Goal: Information Seeking & Learning: Learn about a topic

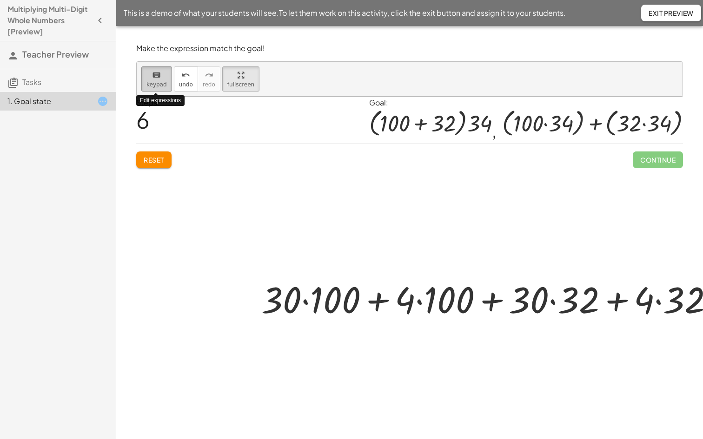
click at [152, 70] on icon "keyboard" at bounding box center [156, 75] width 9 height 11
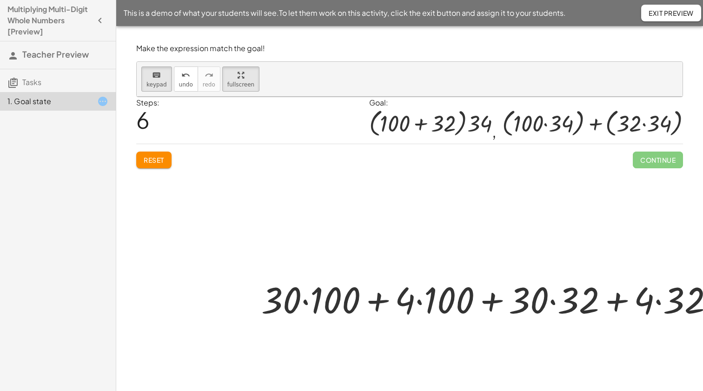
click at [664, 19] on button "Exit Preview" at bounding box center [671, 13] width 60 height 17
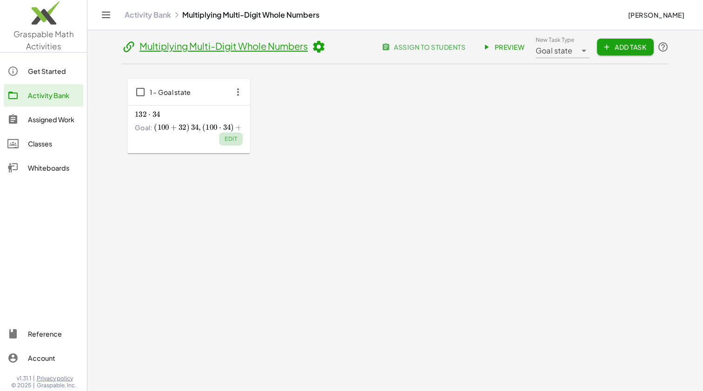
click at [230, 139] on span "Edit" at bounding box center [230, 138] width 13 height 7
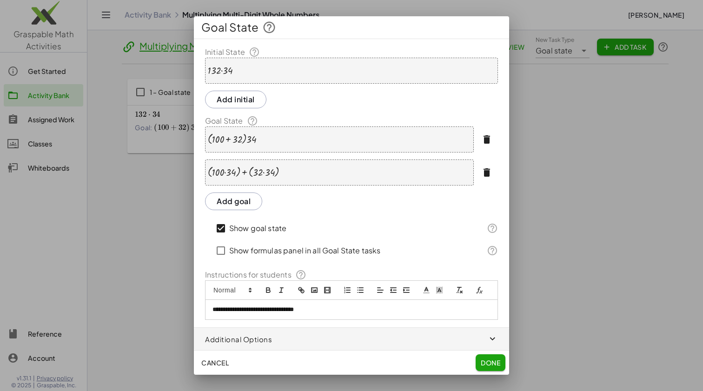
click at [606, 187] on div at bounding box center [351, 195] width 703 height 391
click at [243, 70] on div "· 132 · 34" at bounding box center [351, 71] width 293 height 26
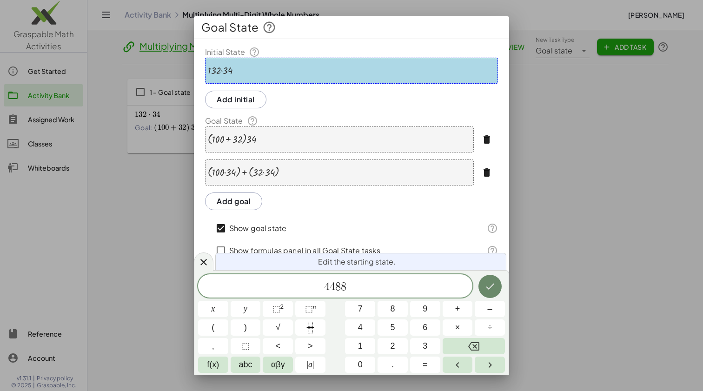
click at [488, 292] on button "Done" at bounding box center [489, 286] width 23 height 23
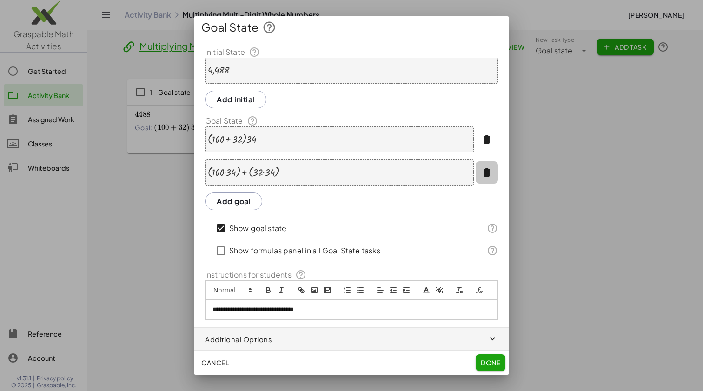
click at [489, 173] on icon "button" at bounding box center [486, 172] width 11 height 11
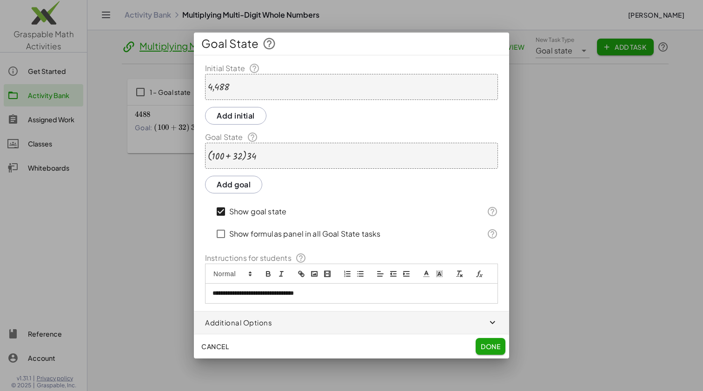
click at [260, 156] on div "· ( + 100 + 32 ) · 34" at bounding box center [351, 156] width 293 height 26
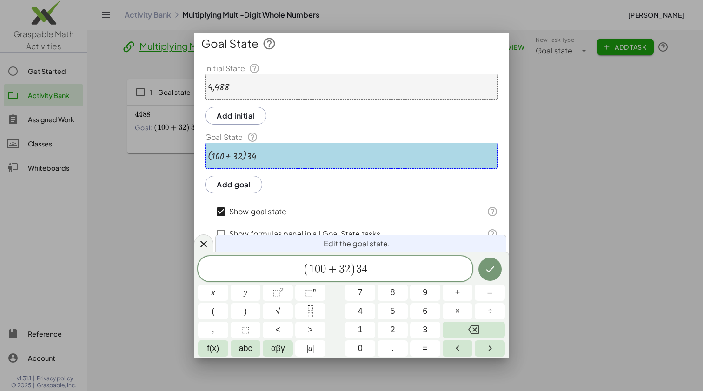
click at [259, 157] on div "· ( + 100 + 32 ) · 34" at bounding box center [351, 156] width 293 height 26
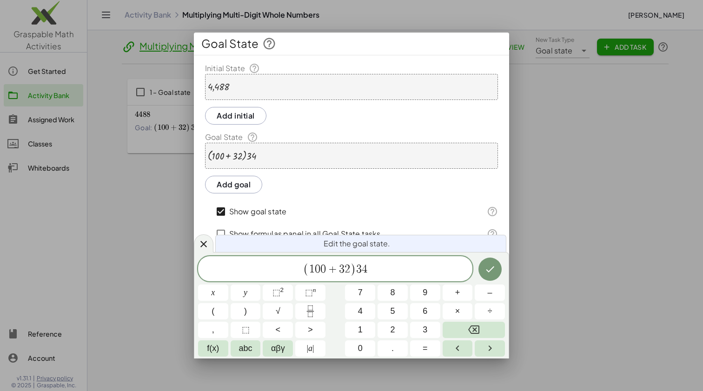
click at [252, 158] on div at bounding box center [232, 156] width 49 height 12
click at [458, 314] on span "×" at bounding box center [457, 311] width 5 height 13
click at [372, 272] on span "4" at bounding box center [372, 269] width 6 height 11
drag, startPoint x: 368, startPoint y: 272, endPoint x: 374, endPoint y: 272, distance: 6.1
click at [461, 313] on button "×" at bounding box center [457, 311] width 30 height 16
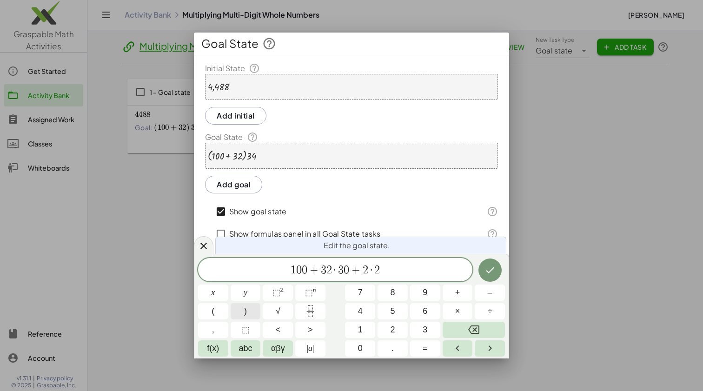
click at [244, 312] on span ")" at bounding box center [245, 311] width 3 height 13
click at [361, 271] on span "+" at bounding box center [355, 268] width 13 height 11
click at [214, 313] on span "(" at bounding box center [212, 311] width 3 height 13
click at [336, 270] on span "3" at bounding box center [335, 268] width 6 height 11
drag, startPoint x: 343, startPoint y: 268, endPoint x: 334, endPoint y: 269, distance: 9.9
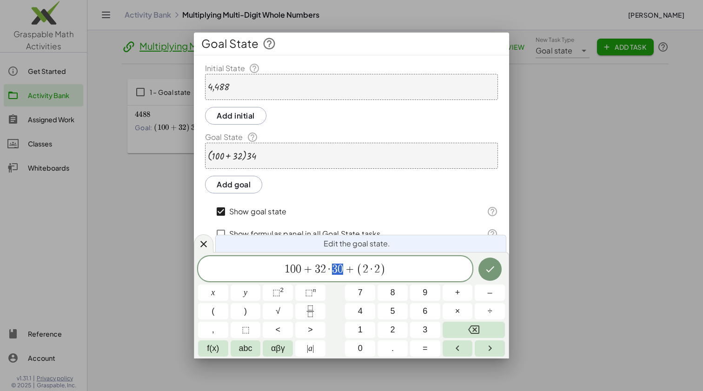
click at [334, 269] on span "1 0 0 + 3 2 · 3 0 + ( 2 · 2 )" at bounding box center [335, 269] width 274 height 15
click at [343, 268] on span "3 0 ​ + ( 2 · 2 )" at bounding box center [359, 268] width 54 height 13
click at [460, 312] on button "×" at bounding box center [457, 311] width 30 height 16
click at [309, 272] on span "3" at bounding box center [308, 268] width 6 height 11
click at [317, 270] on span "·" at bounding box center [319, 268] width 7 height 11
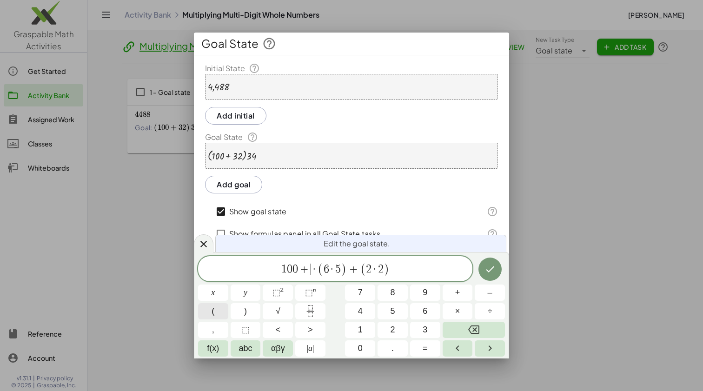
click at [217, 305] on button "(" at bounding box center [213, 311] width 30 height 16
click at [458, 311] on span "×" at bounding box center [457, 311] width 5 height 13
click at [247, 310] on span ")" at bounding box center [245, 311] width 3 height 13
click at [270, 272] on span "0" at bounding box center [269, 268] width 6 height 11
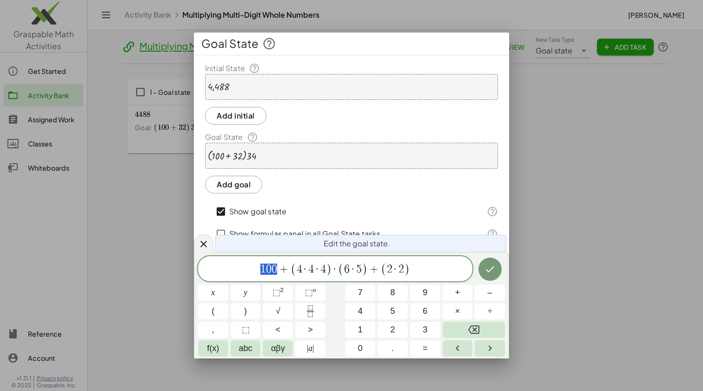
drag, startPoint x: 278, startPoint y: 271, endPoint x: 258, endPoint y: 269, distance: 19.7
click at [258, 269] on span "1 0 0 + ( 4 · 4 · 4 ) · ( 6 · 5 ) + ( 2 · 2 )" at bounding box center [335, 269] width 274 height 15
click at [456, 315] on span "×" at bounding box center [457, 311] width 5 height 13
click at [457, 312] on span "×" at bounding box center [457, 311] width 5 height 13
click at [250, 270] on span "(" at bounding box center [251, 269] width 6 height 13
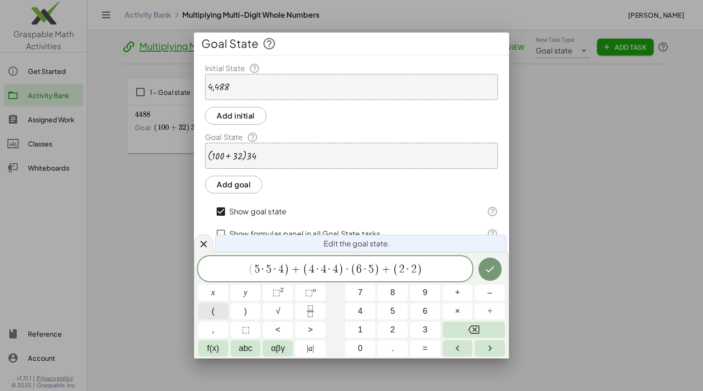
click at [217, 309] on button "(" at bounding box center [213, 311] width 30 height 16
click at [489, 270] on icon "Done" at bounding box center [489, 268] width 11 height 11
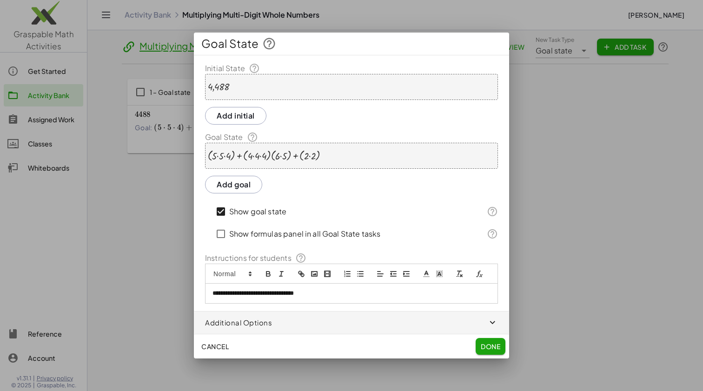
click at [270, 160] on div at bounding box center [264, 156] width 112 height 12
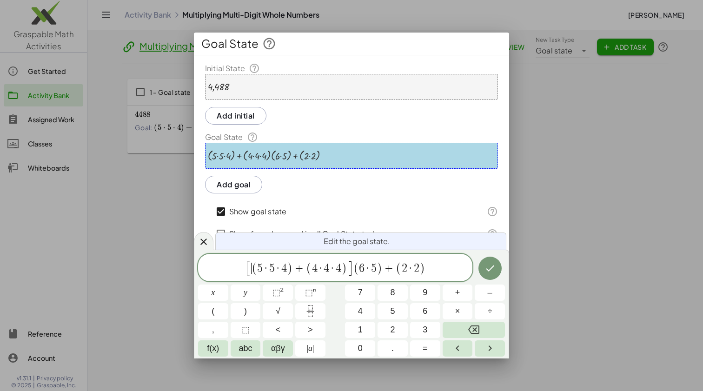
click at [249, 272] on span "[" at bounding box center [248, 268] width 6 height 16
click at [354, 270] on span "(" at bounding box center [356, 267] width 6 height 13
click at [438, 270] on span "[ ( 5 · 5 · 4 ) + ( 4 · 4 · 4 ) ] { ( 6 · 5 ) + ( 2 · 2 ) } ​" at bounding box center [335, 268] width 274 height 18
click at [353, 272] on span "{ ​ ( 6 · 5 ) + ( 2 · 2 ) }" at bounding box center [388, 268] width 87 height 16
click at [430, 269] on span "[ ( 5 · 5 · 4 ) + ( 4 · 4 · 4 ) ] [ ( 6 · 5 ) + ( 2 · 2 ) ] ​" at bounding box center [335, 268] width 274 height 18
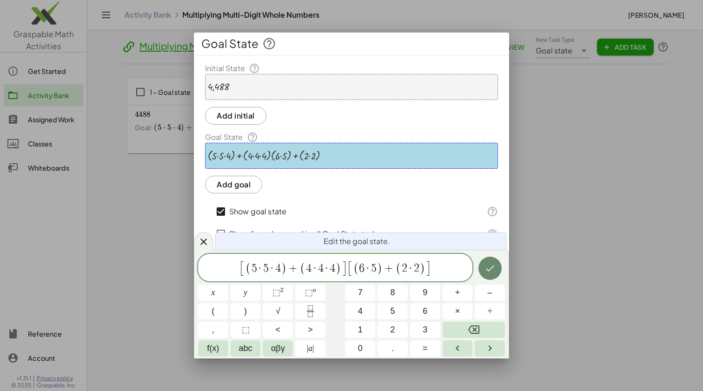
click at [490, 270] on icon "Done" at bounding box center [489, 268] width 11 height 11
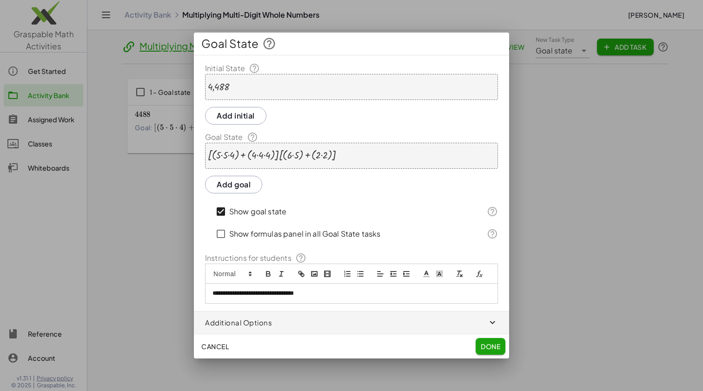
click at [485, 345] on span "Done" at bounding box center [490, 346] width 20 height 8
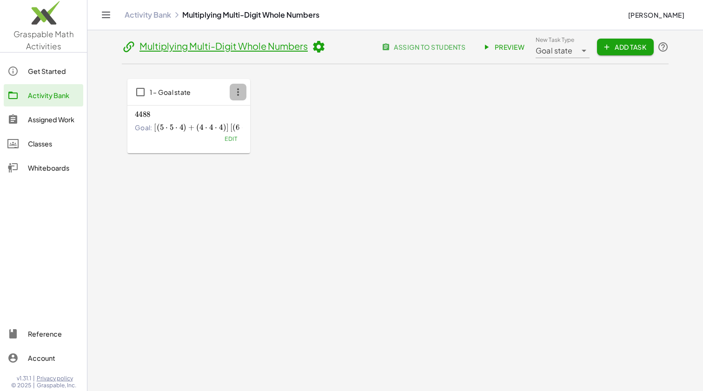
click at [237, 93] on icon "button" at bounding box center [238, 92] width 17 height 17
click at [245, 162] on div "Delete" at bounding box center [255, 159] width 37 height 11
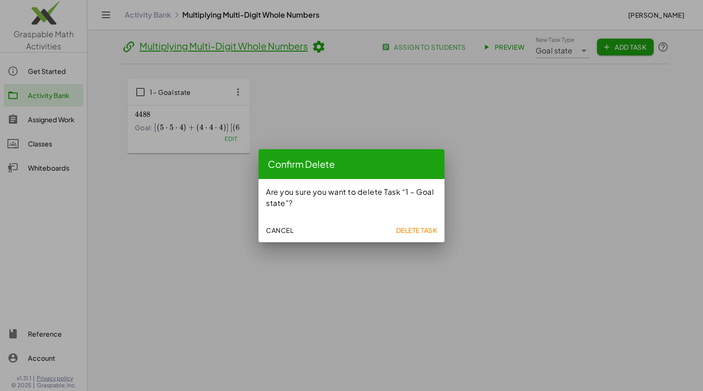
click at [420, 230] on span "Delete Task" at bounding box center [415, 230] width 41 height 8
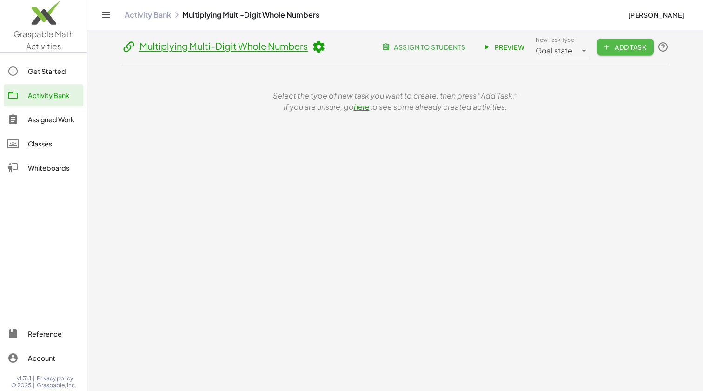
click at [617, 49] on span "Add Task" at bounding box center [625, 47] width 42 height 8
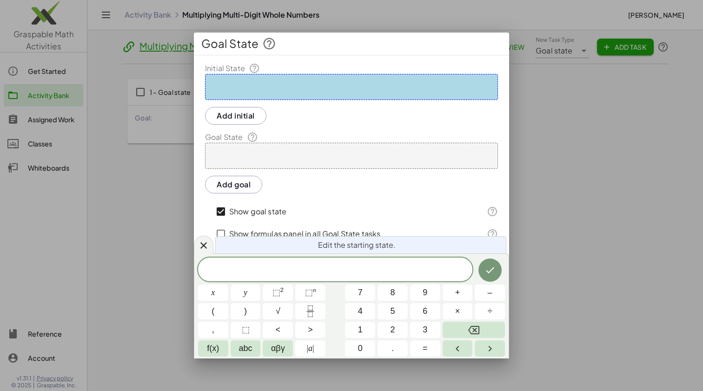
click at [424, 92] on div at bounding box center [351, 87] width 293 height 26
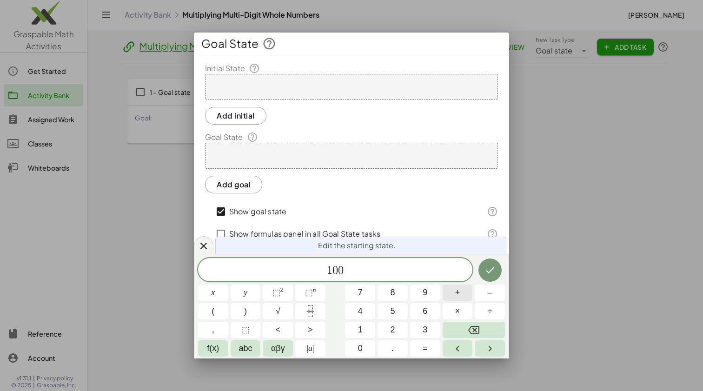
click at [456, 294] on span "+" at bounding box center [457, 292] width 5 height 13
click at [458, 295] on span "+" at bounding box center [457, 292] width 5 height 13
click at [303, 274] on span "(" at bounding box center [302, 269] width 6 height 13
click at [408, 271] on span "( 1 0 0 + 3 0 + 2 ) ​" at bounding box center [335, 269] width 274 height 15
click at [458, 313] on span "×" at bounding box center [457, 311] width 5 height 13
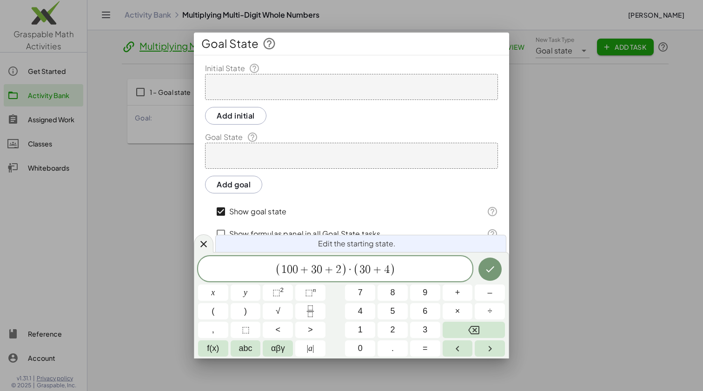
click at [228, 284] on div at bounding box center [213, 292] width 30 height 16
click at [491, 268] on icon "Done" at bounding box center [489, 268] width 11 height 11
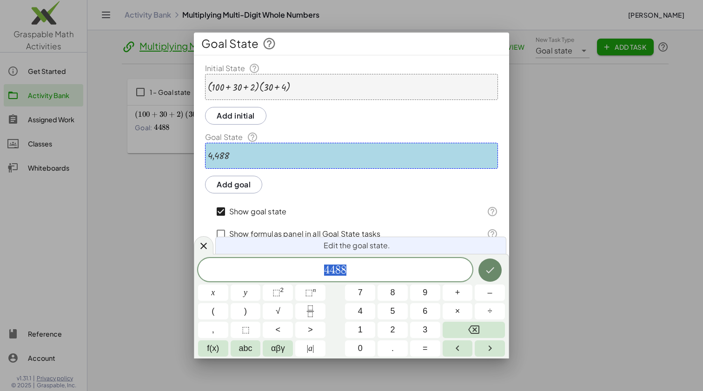
click at [488, 268] on icon "Done" at bounding box center [489, 269] width 11 height 11
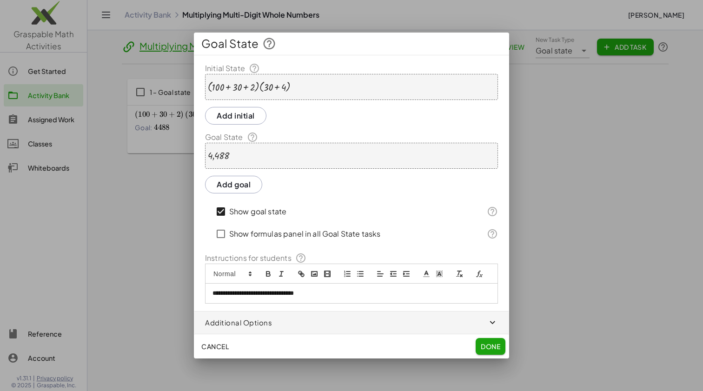
click at [490, 346] on span "Done" at bounding box center [490, 346] width 20 height 8
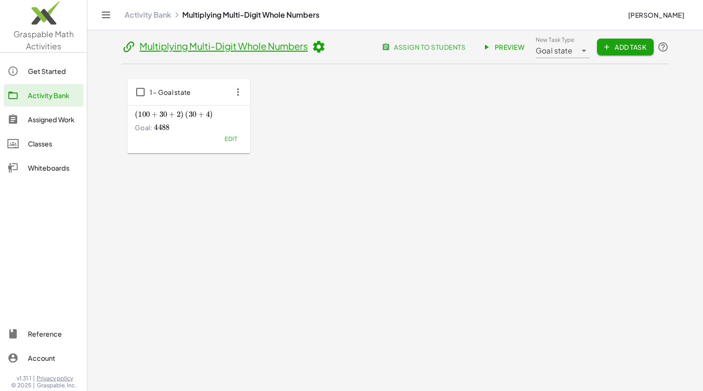
click at [320, 47] on icon at bounding box center [318, 47] width 14 height 14
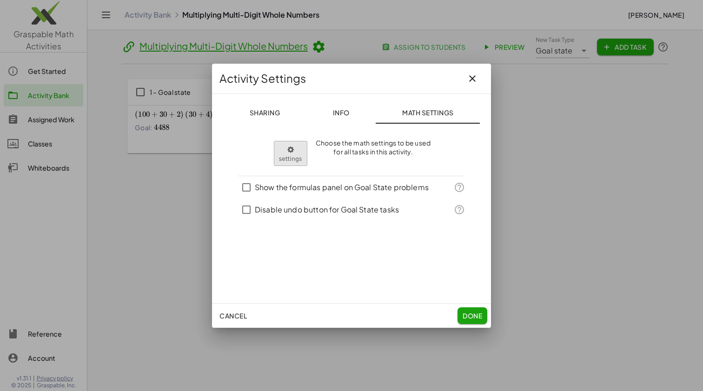
click at [288, 154] on body "Graspable Math Activities Get Started Activity Bank Assigned Work Classes White…" at bounding box center [351, 195] width 703 height 391
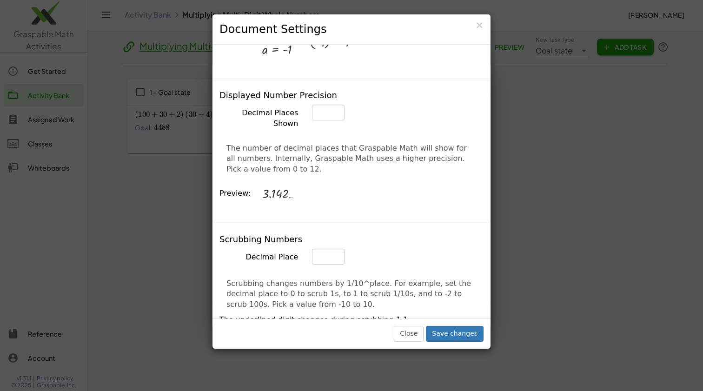
scroll to position [367, 0]
type input "*"
click at [335, 103] on input "*" at bounding box center [328, 111] width 33 height 16
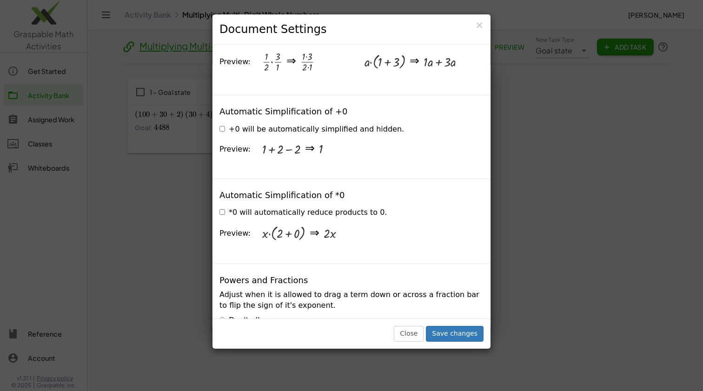
scroll to position [1238, 0]
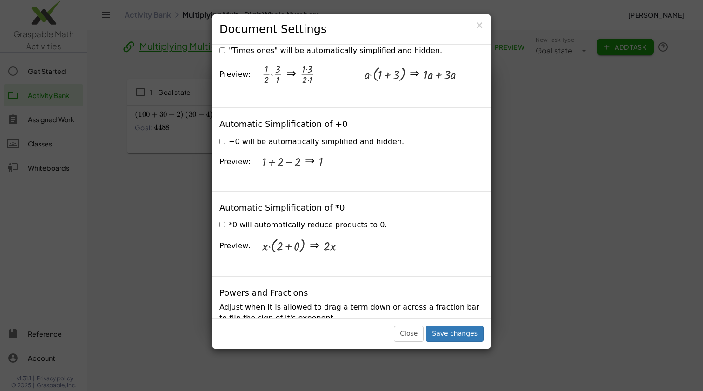
click at [225, 137] on label "+0 will be automatically simplified and hidden." at bounding box center [311, 142] width 184 height 11
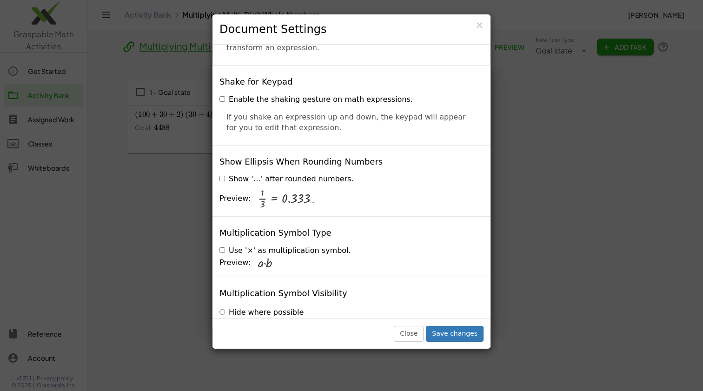
scroll to position [2173, 0]
click at [450, 336] on button "Save changes" at bounding box center [455, 334] width 58 height 16
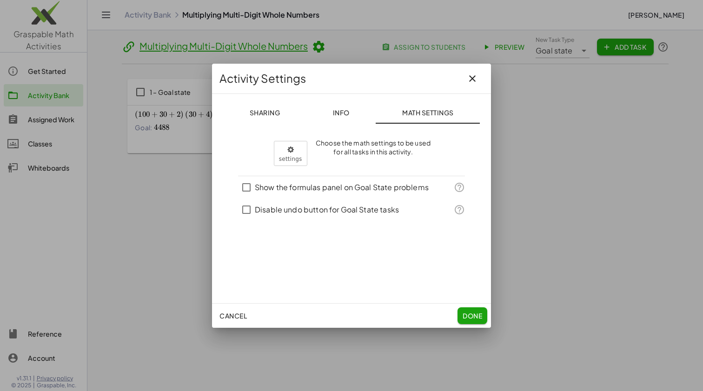
click at [340, 112] on span "Info" at bounding box center [340, 112] width 17 height 8
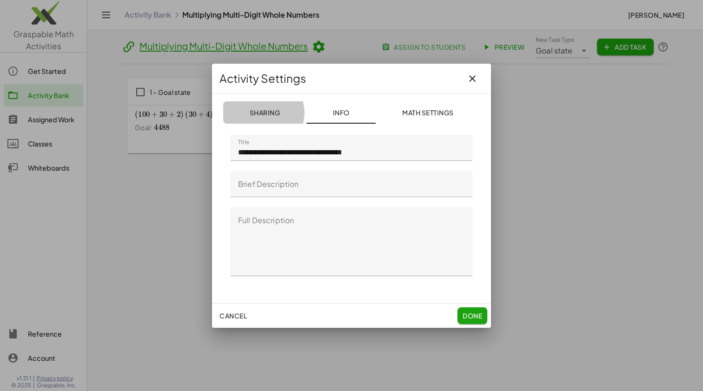
click at [259, 109] on span "Sharing" at bounding box center [264, 112] width 31 height 8
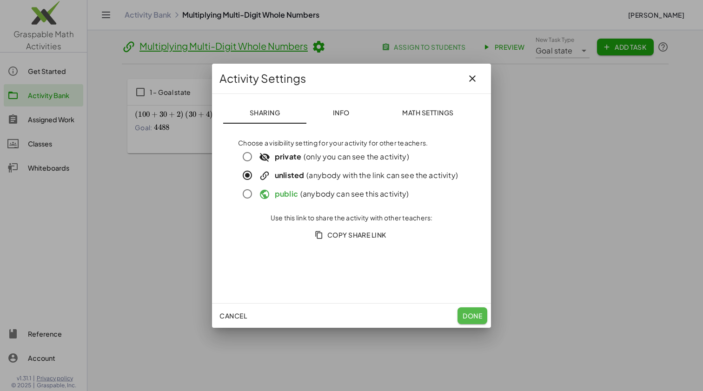
click at [477, 313] on span "Done" at bounding box center [472, 315] width 20 height 8
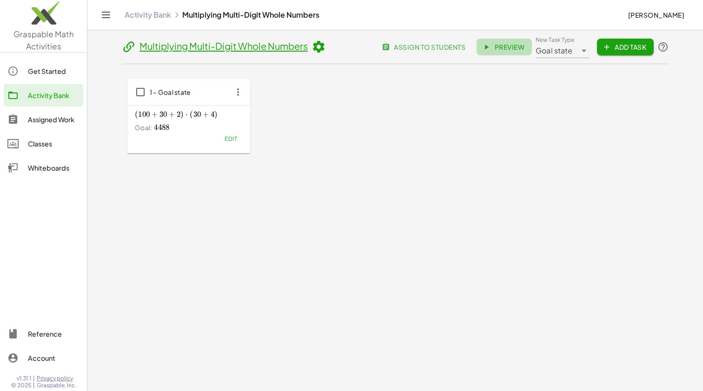
click at [507, 49] on span "Preview" at bounding box center [504, 47] width 40 height 8
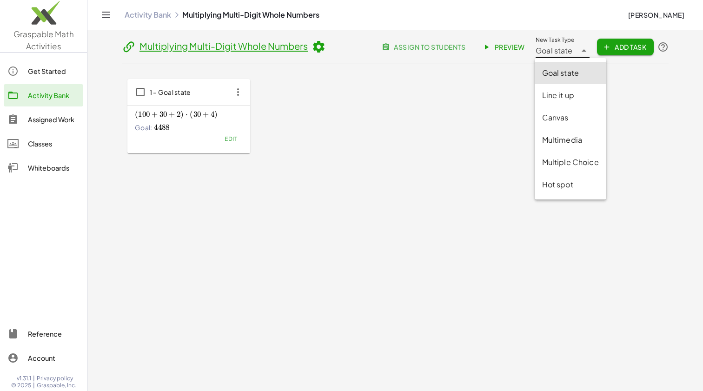
click at [560, 52] on span "Goal state" at bounding box center [553, 50] width 37 height 11
click at [558, 95] on div "Line it up" at bounding box center [570, 95] width 57 height 11
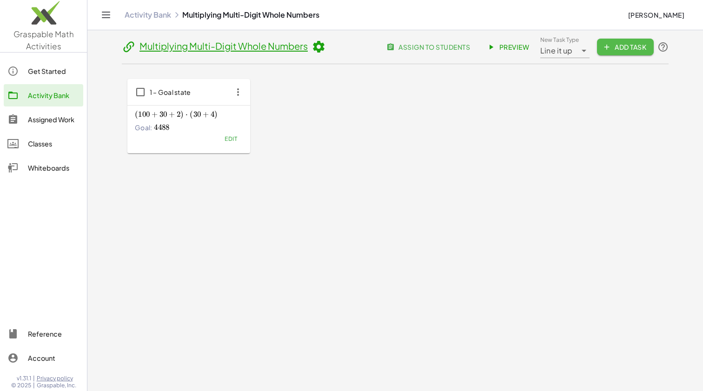
click at [631, 48] on span "Add Task" at bounding box center [625, 47] width 42 height 8
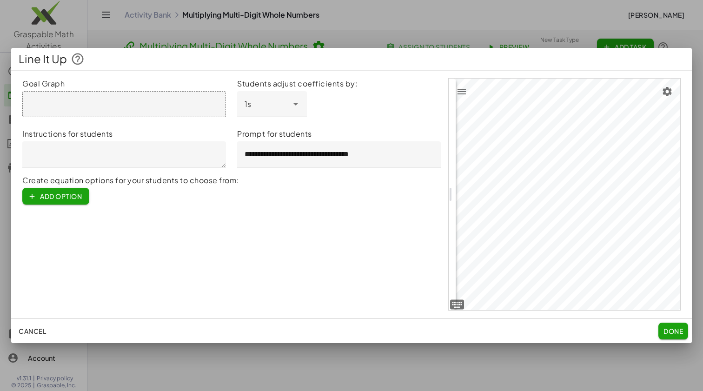
click at [671, 333] on span "Done" at bounding box center [673, 331] width 20 height 8
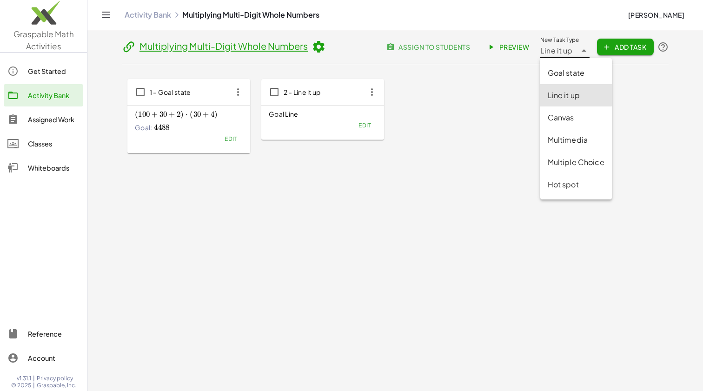
click at [563, 51] on span "Line it up" at bounding box center [556, 50] width 33 height 11
click at [561, 118] on div "Canvas" at bounding box center [575, 117] width 57 height 11
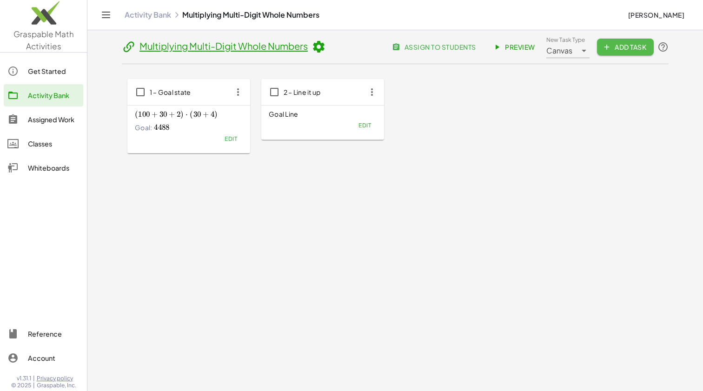
click at [622, 50] on span "Add Task" at bounding box center [625, 47] width 42 height 8
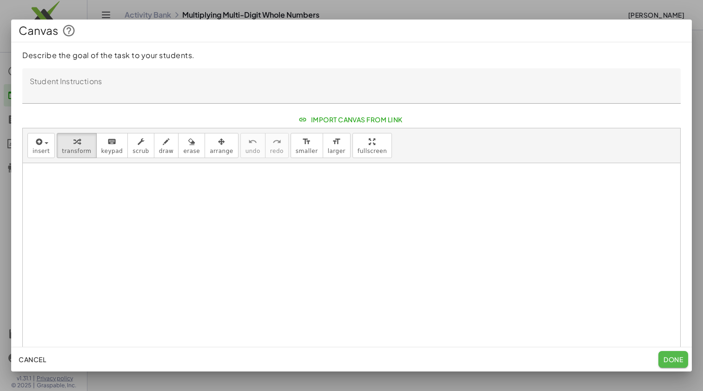
click at [667, 362] on span "Done" at bounding box center [673, 359] width 20 height 8
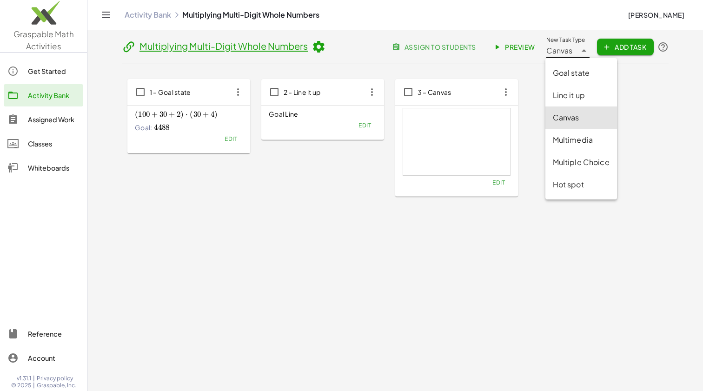
click at [578, 48] on icon at bounding box center [583, 50] width 11 height 11
click at [569, 138] on div "Multimedia" at bounding box center [581, 139] width 57 height 11
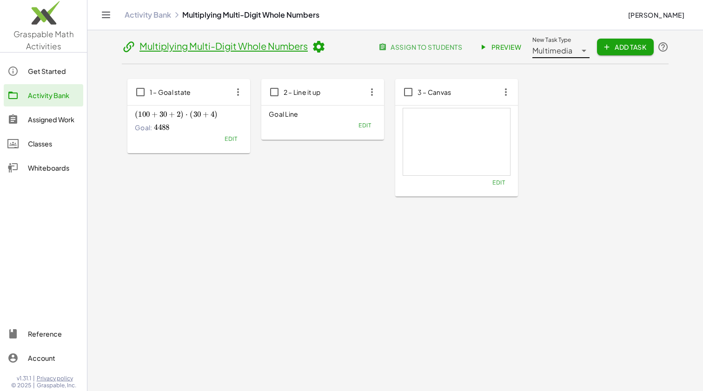
click at [629, 49] on span "Add Task" at bounding box center [625, 47] width 42 height 8
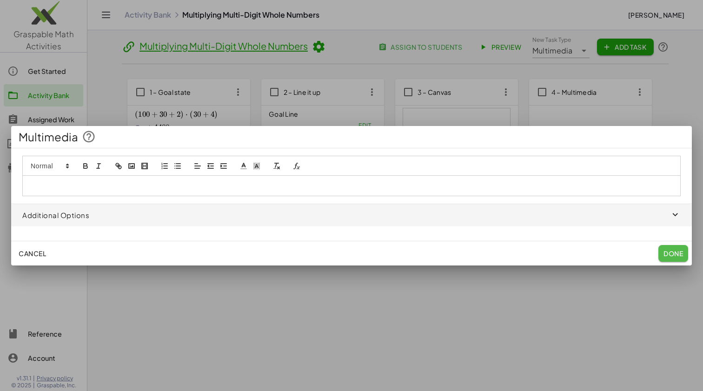
click at [674, 253] on span "Done" at bounding box center [673, 253] width 20 height 8
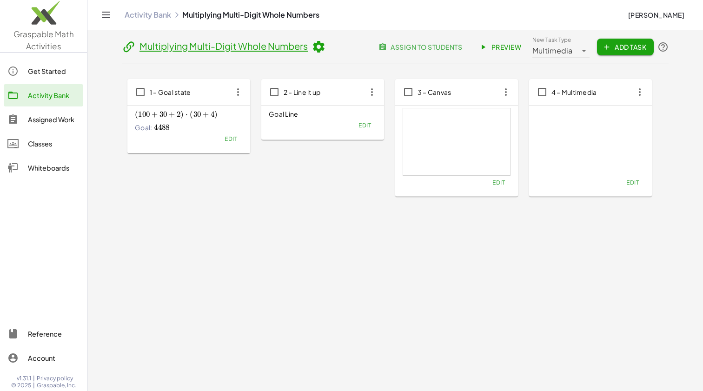
click at [575, 48] on div "**********" at bounding box center [554, 47] width 44 height 22
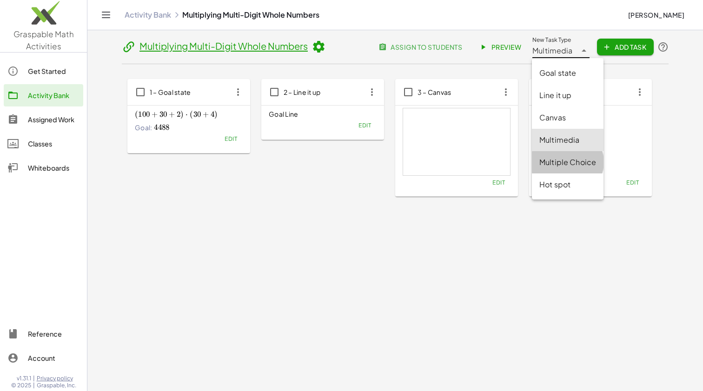
click at [563, 160] on div "Multiple Choice" at bounding box center [567, 162] width 57 height 11
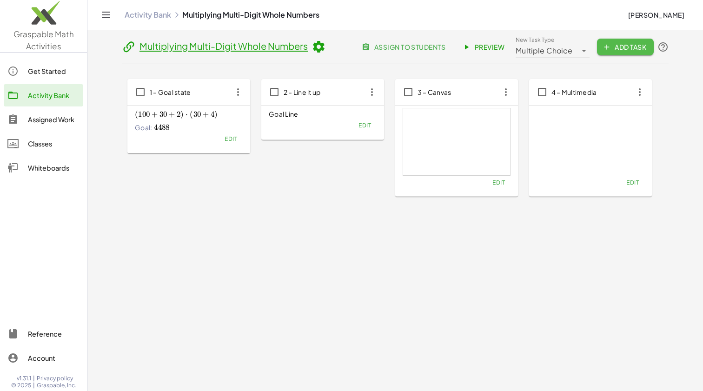
click at [635, 49] on span "Add Task" at bounding box center [625, 47] width 42 height 8
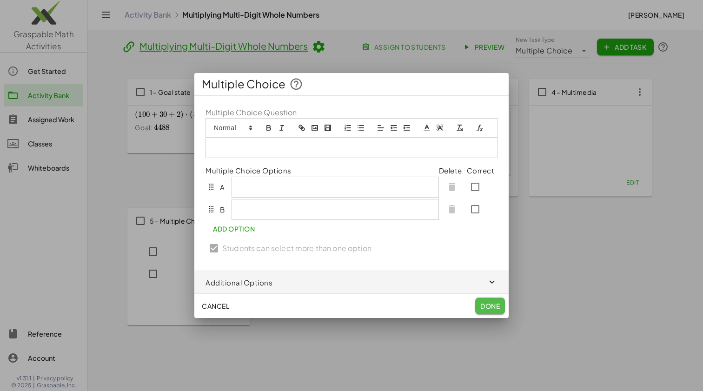
click at [492, 305] on span "Done" at bounding box center [490, 306] width 20 height 8
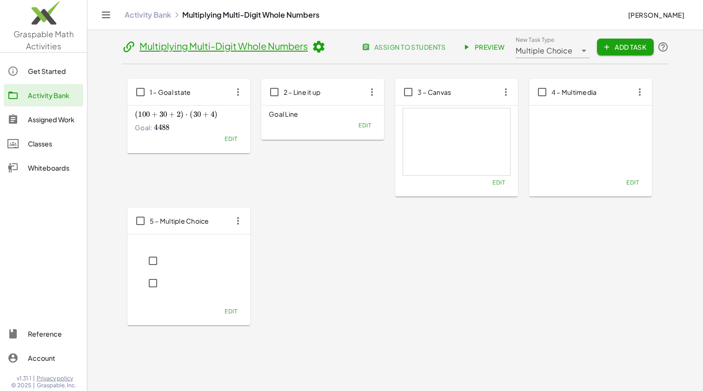
click at [559, 48] on span "Multiple Choice" at bounding box center [543, 50] width 57 height 11
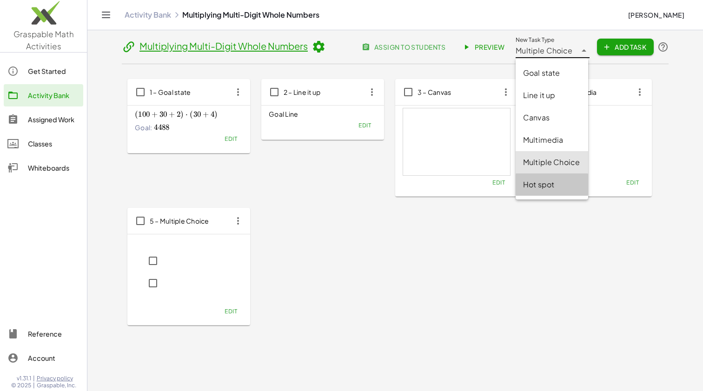
click at [536, 185] on div "Hot spot" at bounding box center [552, 184] width 58 height 11
type input "*******"
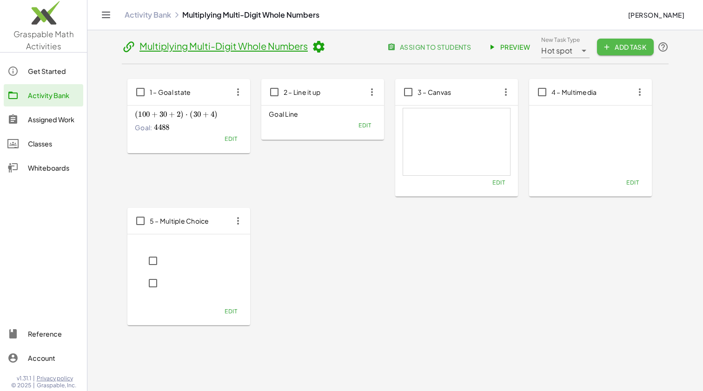
click at [625, 48] on span "Add Task" at bounding box center [625, 47] width 42 height 8
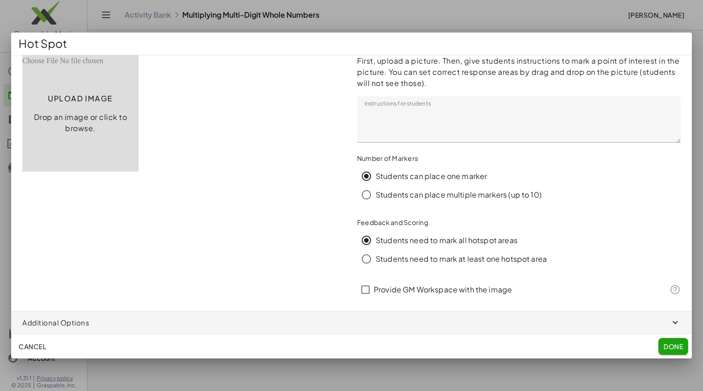
scroll to position [0, 0]
click at [671, 345] on span "Done" at bounding box center [673, 346] width 20 height 8
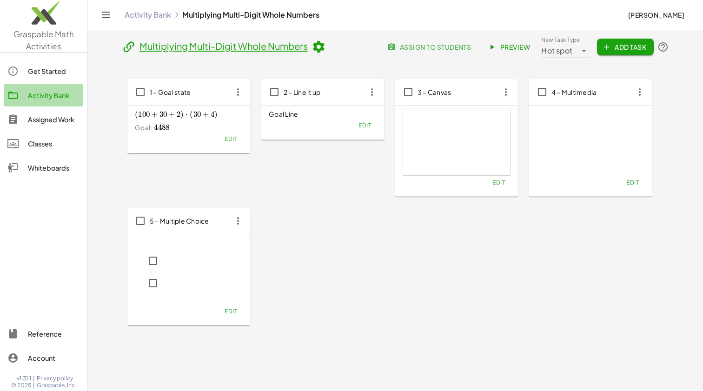
click at [45, 96] on div "Activity Bank" at bounding box center [54, 95] width 52 height 11
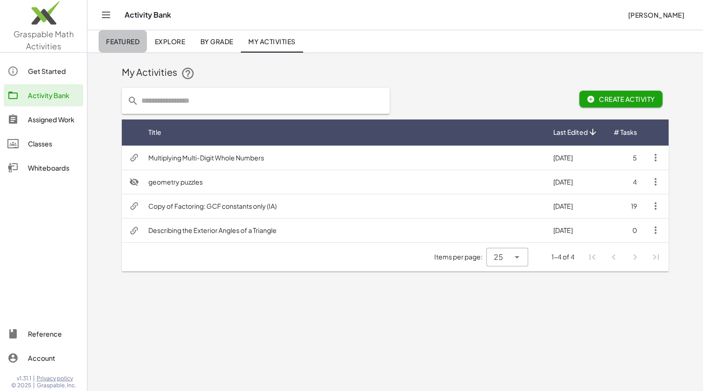
click at [124, 38] on span "Featured" at bounding box center [122, 41] width 33 height 8
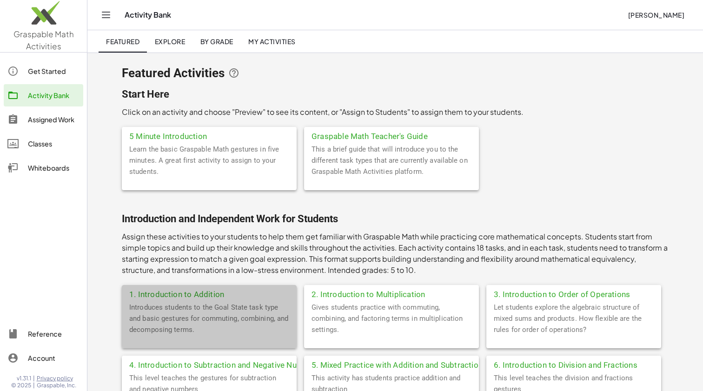
click at [220, 298] on div "1. Introduction to Addition" at bounding box center [209, 293] width 175 height 17
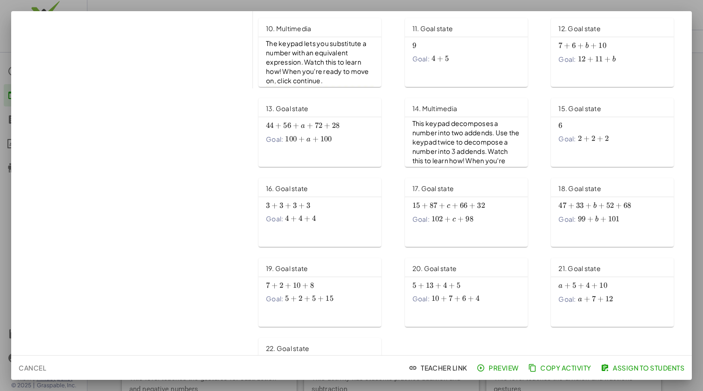
scroll to position [266, 0]
click at [490, 106] on div "14. Multimedia" at bounding box center [466, 108] width 123 height 19
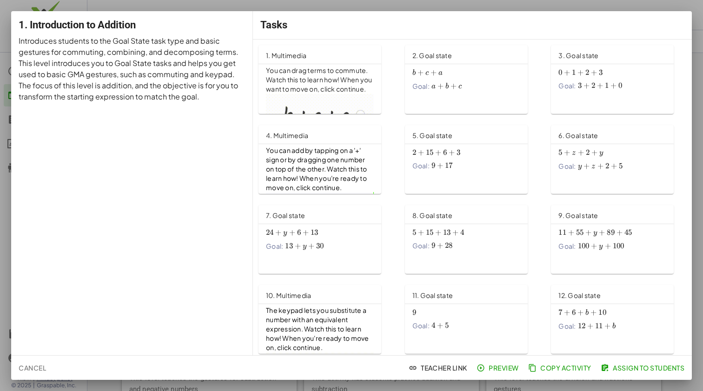
scroll to position [0, 0]
click at [37, 368] on span "Cancel" at bounding box center [32, 367] width 27 height 8
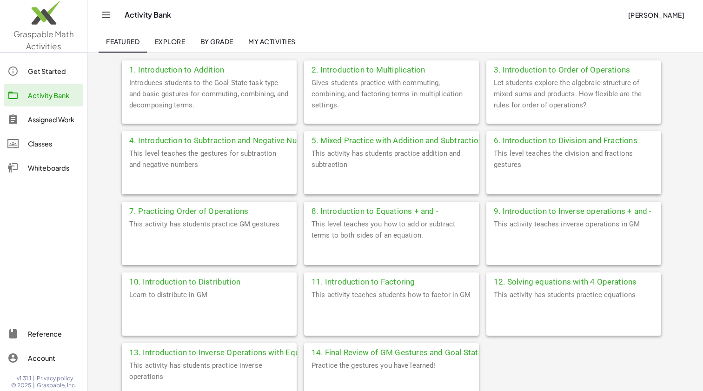
scroll to position [225, 0]
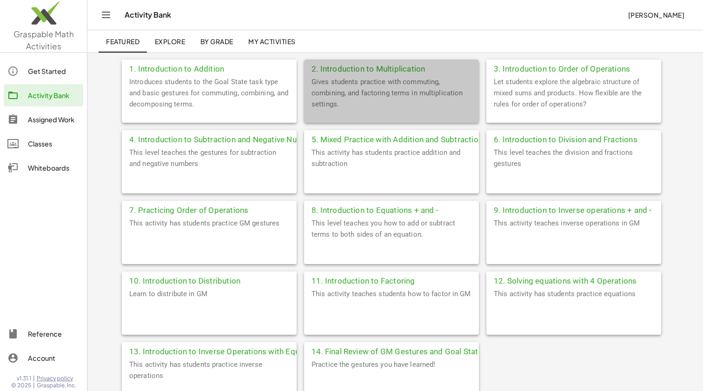
click at [355, 68] on div "2. Introduction to Multiplication" at bounding box center [391, 67] width 175 height 17
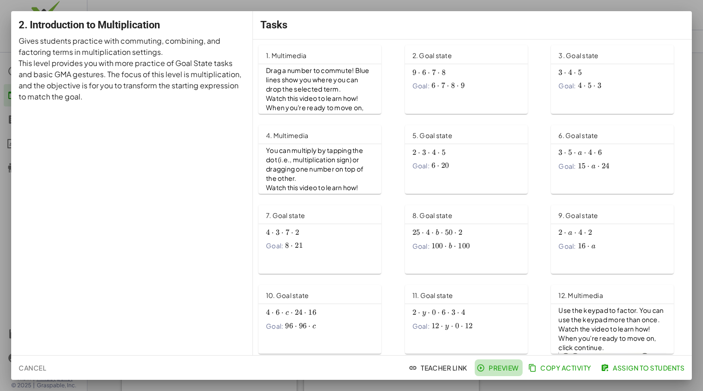
click at [501, 369] on span "Preview" at bounding box center [498, 367] width 40 height 8
click at [89, 5] on div at bounding box center [351, 195] width 703 height 391
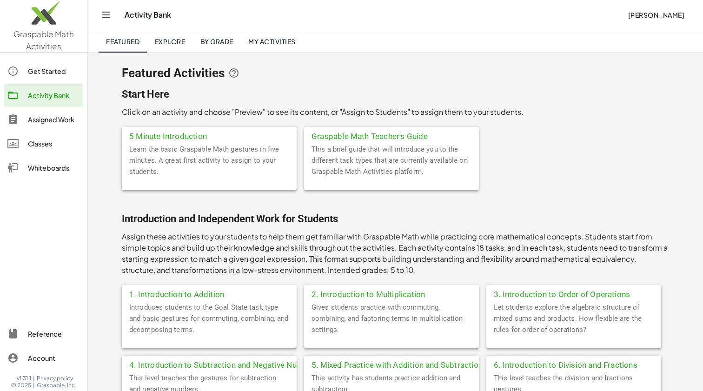
scroll to position [225, 0]
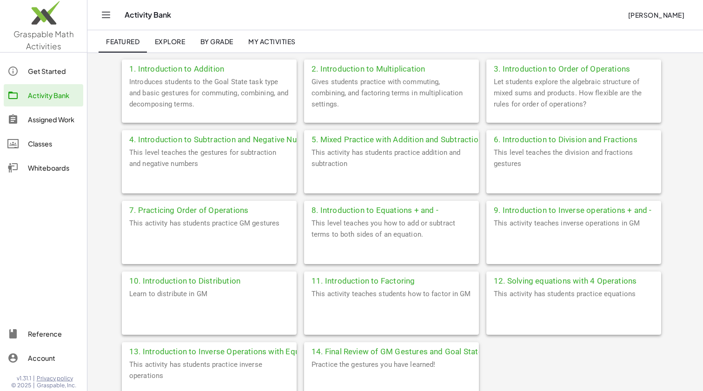
click at [39, 144] on div "Classes" at bounding box center [54, 143] width 52 height 11
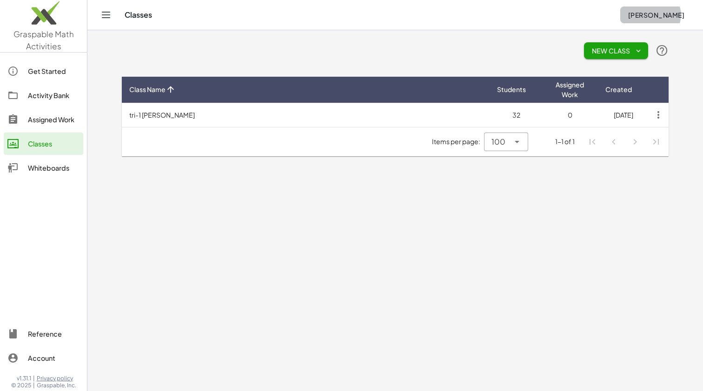
click at [665, 10] on button "Lisa Roldan" at bounding box center [656, 15] width 72 height 17
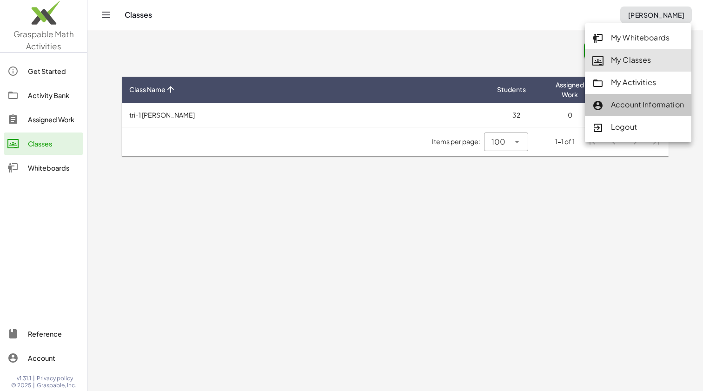
click at [631, 106] on div "Account Information" at bounding box center [638, 105] width 92 height 12
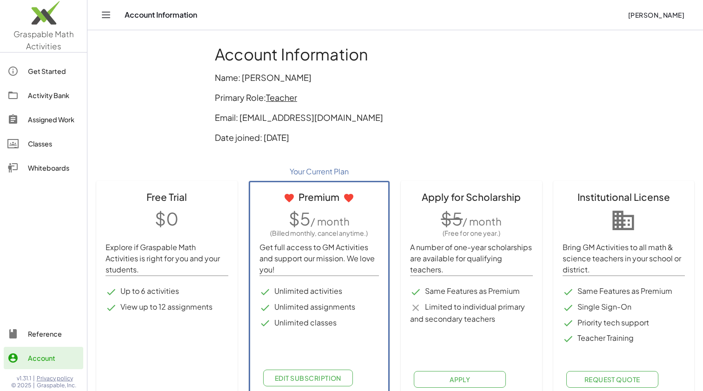
click at [105, 16] on icon "Toggle navigation" at bounding box center [105, 14] width 11 height 11
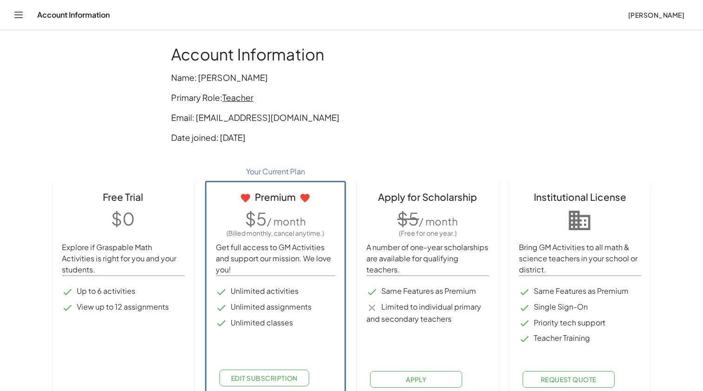
click at [663, 15] on span "Lisa Roldan" at bounding box center [655, 15] width 57 height 8
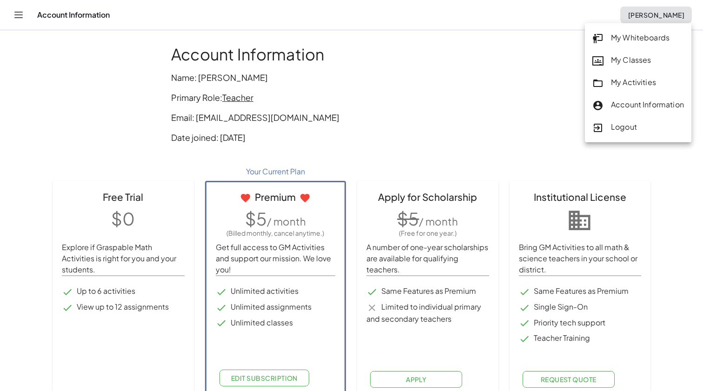
click at [261, 130] on div "Account Information Name: Lisa Roldan Primary Role: Teacher Email: ms.lisa2003@…" at bounding box center [351, 97] width 372 height 117
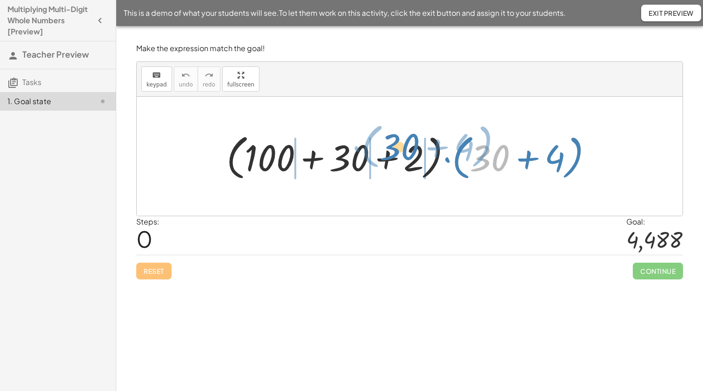
drag, startPoint x: 480, startPoint y: 165, endPoint x: 391, endPoint y: 152, distance: 90.0
click at [391, 152] on div at bounding box center [413, 156] width 382 height 53
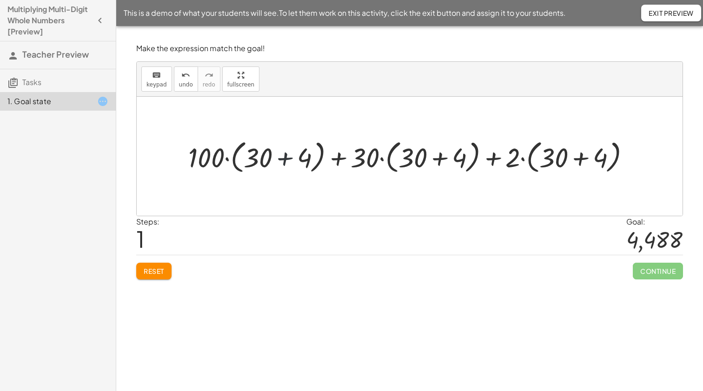
click at [286, 161] on div at bounding box center [413, 155] width 458 height 39
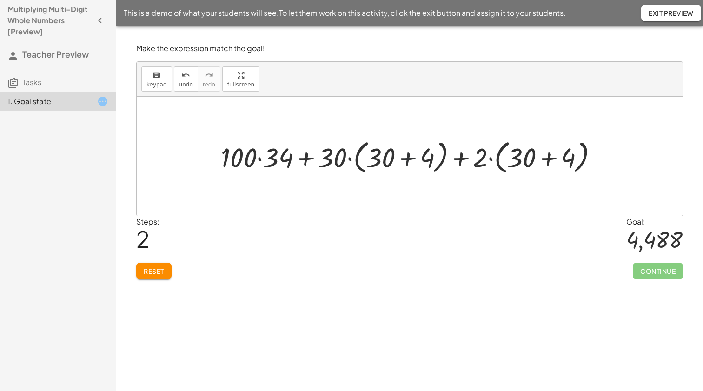
click at [404, 160] on div at bounding box center [413, 155] width 394 height 39
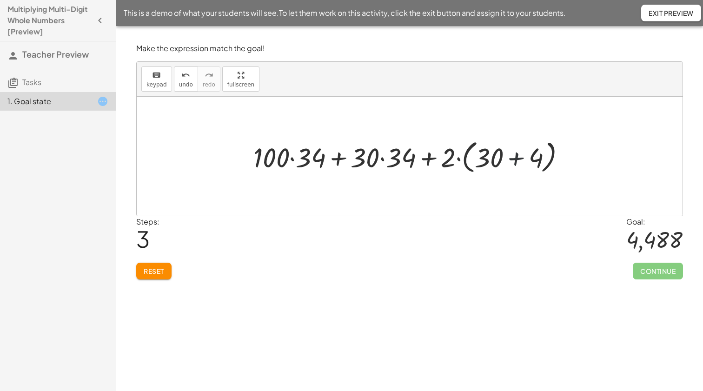
click at [517, 160] on div at bounding box center [413, 155] width 329 height 39
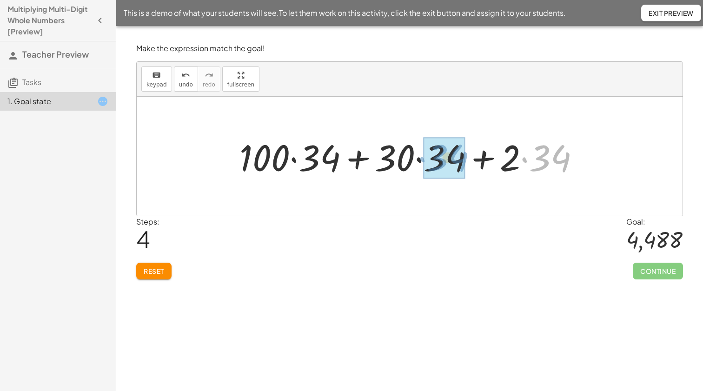
drag, startPoint x: 546, startPoint y: 159, endPoint x: 442, endPoint y: 157, distance: 103.7
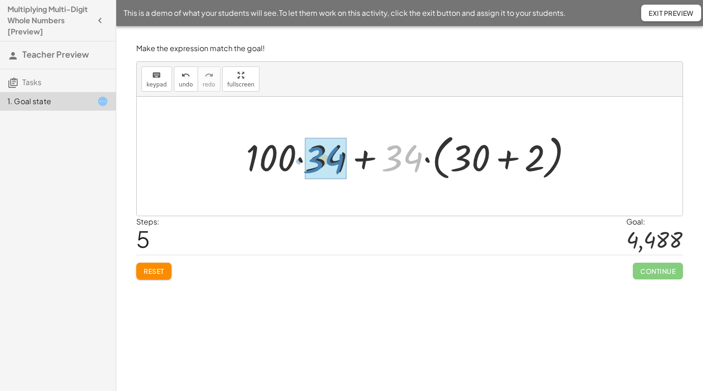
drag, startPoint x: 412, startPoint y: 159, endPoint x: 335, endPoint y: 163, distance: 77.2
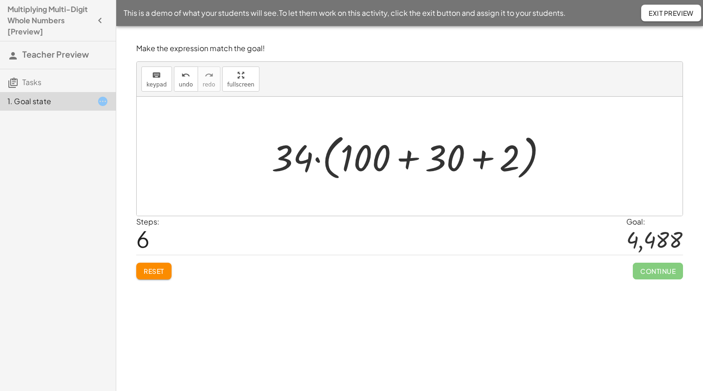
click at [407, 161] on div at bounding box center [413, 156] width 292 height 53
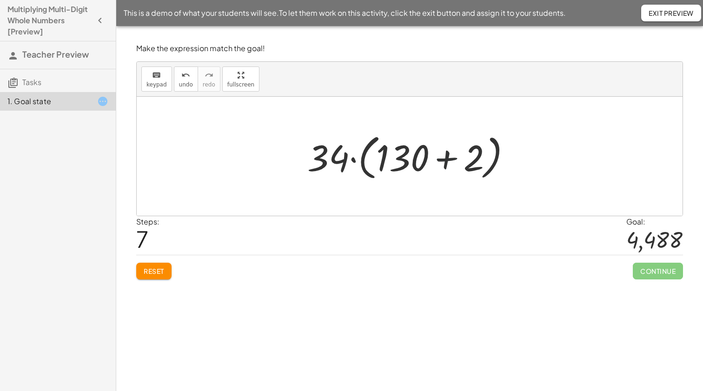
click at [445, 159] on div at bounding box center [413, 156] width 221 height 53
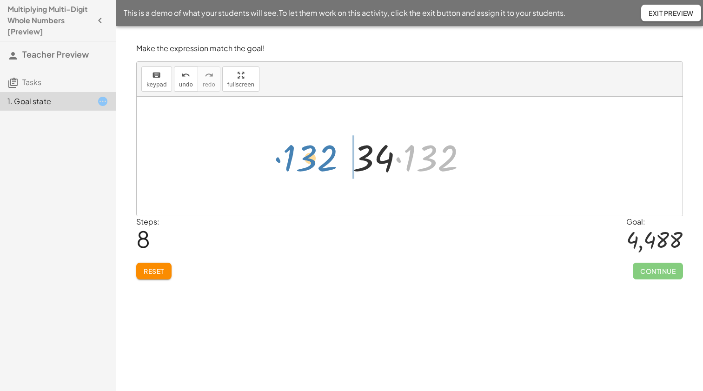
drag, startPoint x: 445, startPoint y: 161, endPoint x: 326, endPoint y: 162, distance: 118.5
click at [326, 162] on div "· ( + 100 + 30 + 2 ) · ( + 30 + 4 ) + · 100 · ( + 30 + 4 ) + · 30 · ( + 30 + 4 …" at bounding box center [410, 156] width 546 height 119
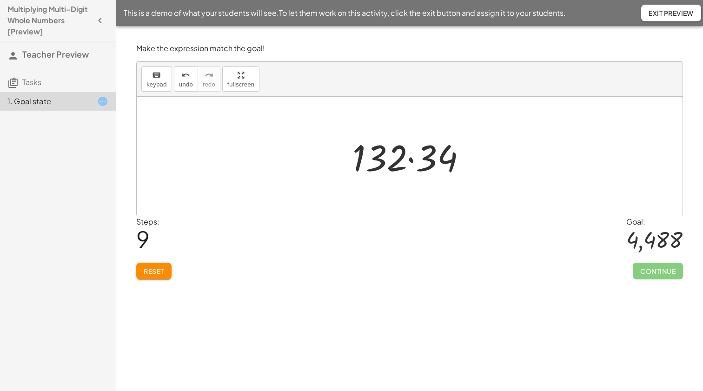
click at [670, 13] on span "Exit Preview" at bounding box center [670, 13] width 45 height 8
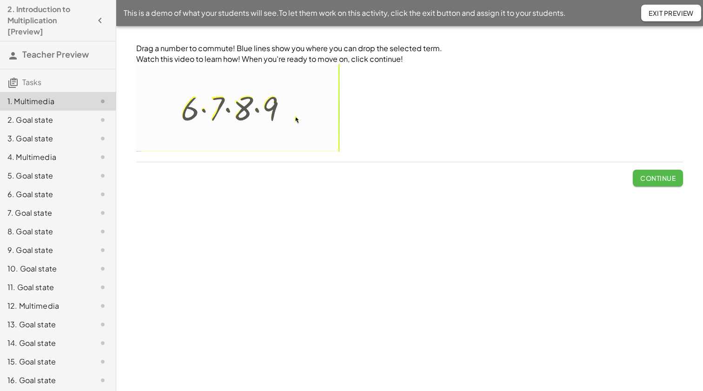
click at [661, 177] on span "Continue" at bounding box center [657, 178] width 35 height 8
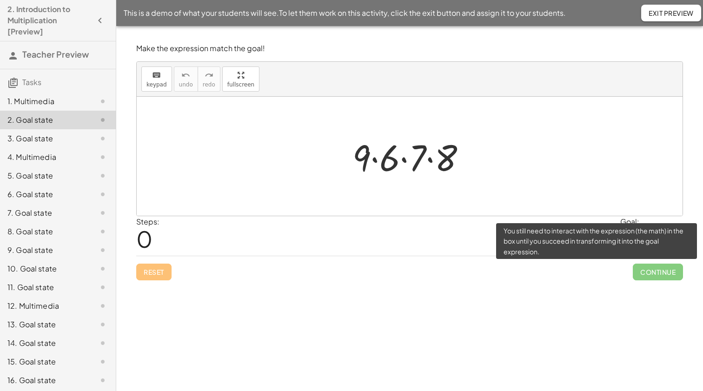
click at [644, 275] on span "Continue" at bounding box center [657, 271] width 50 height 17
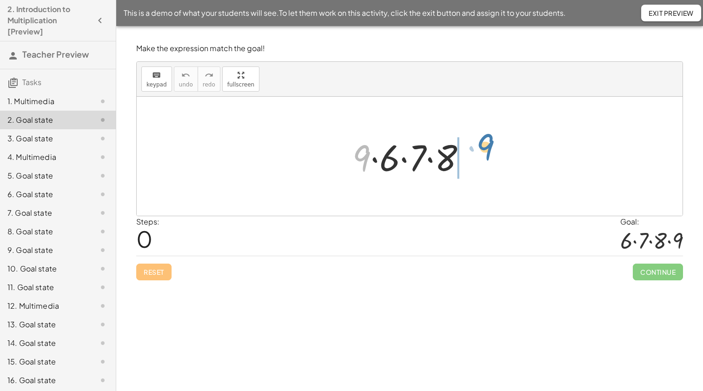
drag, startPoint x: 366, startPoint y: 155, endPoint x: 490, endPoint y: 144, distance: 124.5
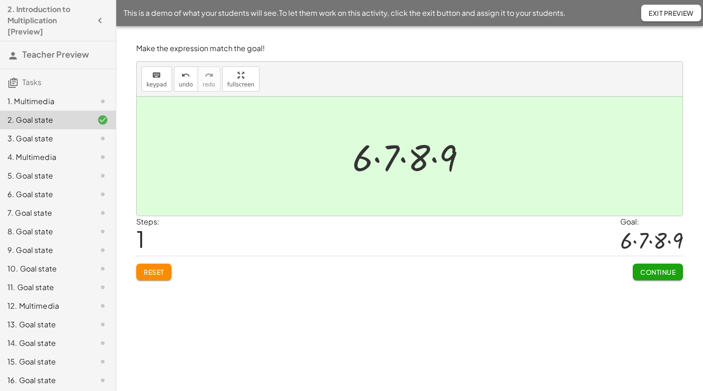
click at [667, 269] on span "Continue" at bounding box center [657, 272] width 35 height 8
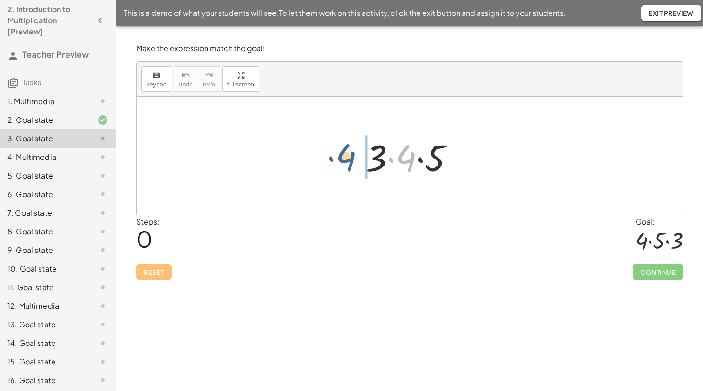
drag, startPoint x: 410, startPoint y: 160, endPoint x: 350, endPoint y: 159, distance: 60.0
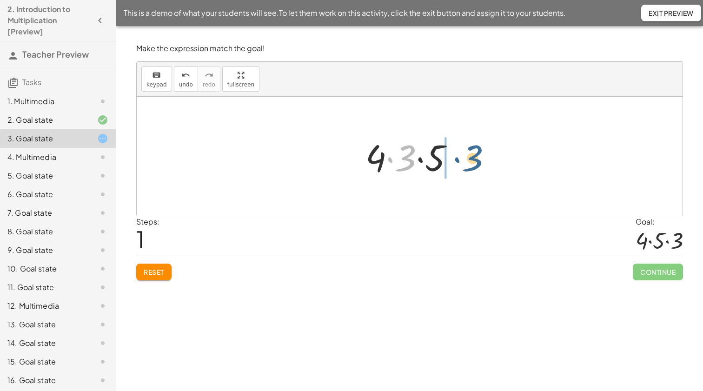
drag, startPoint x: 407, startPoint y: 157, endPoint x: 474, endPoint y: 157, distance: 66.9
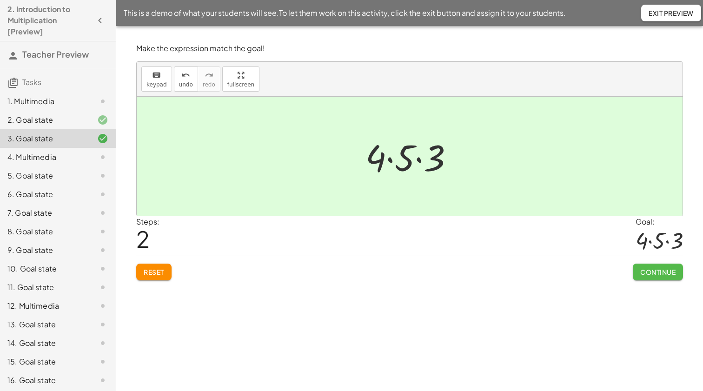
click at [668, 273] on span "Continue" at bounding box center [657, 272] width 35 height 8
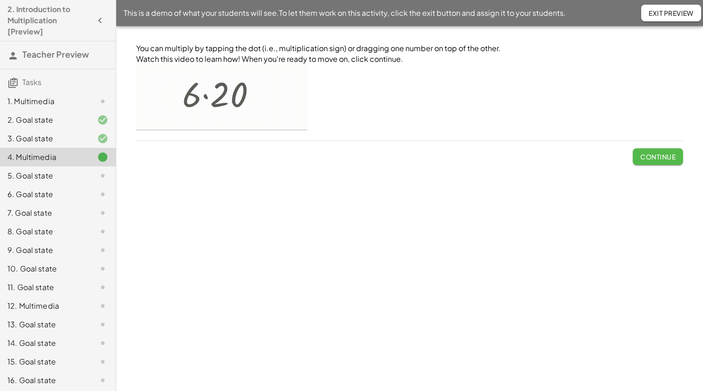
click at [661, 155] on span "Continue" at bounding box center [657, 156] width 35 height 8
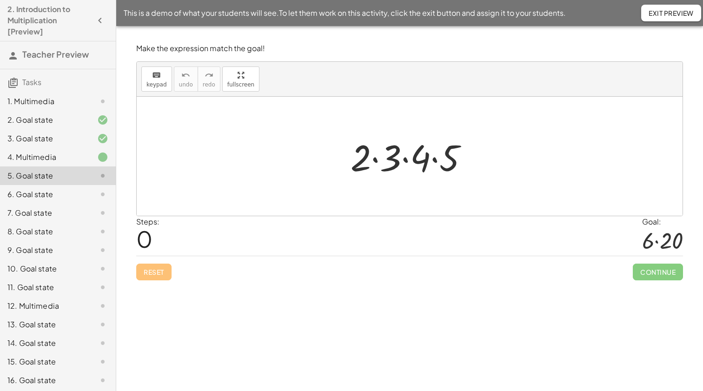
click at [374, 161] on div at bounding box center [413, 156] width 134 height 48
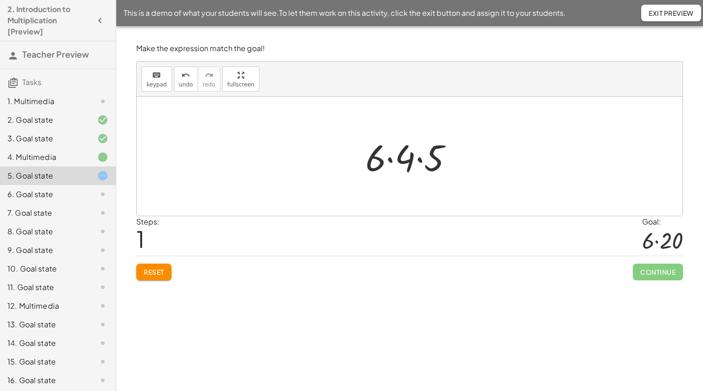
click at [418, 159] on div at bounding box center [413, 156] width 104 height 48
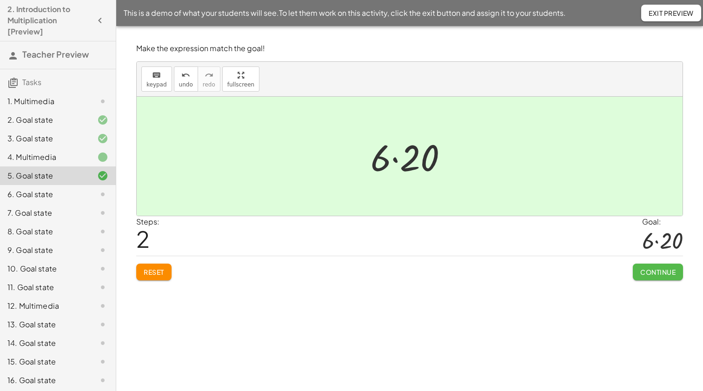
click at [658, 274] on span "Continue" at bounding box center [657, 272] width 35 height 8
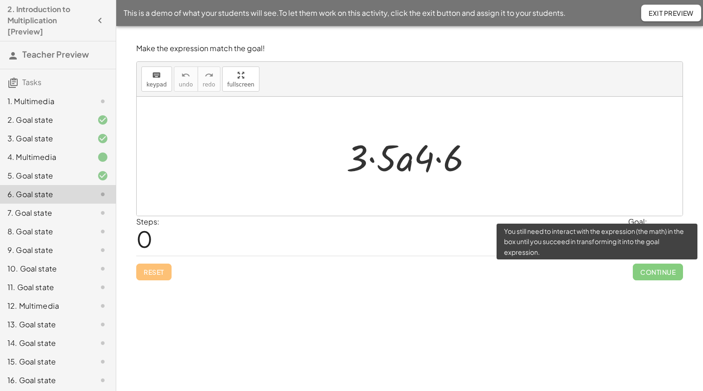
click at [657, 274] on span "Continue" at bounding box center [657, 271] width 50 height 17
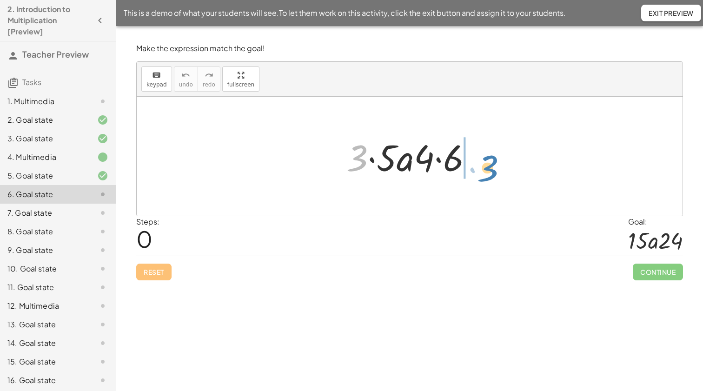
drag, startPoint x: 356, startPoint y: 156, endPoint x: 487, endPoint y: 166, distance: 130.5
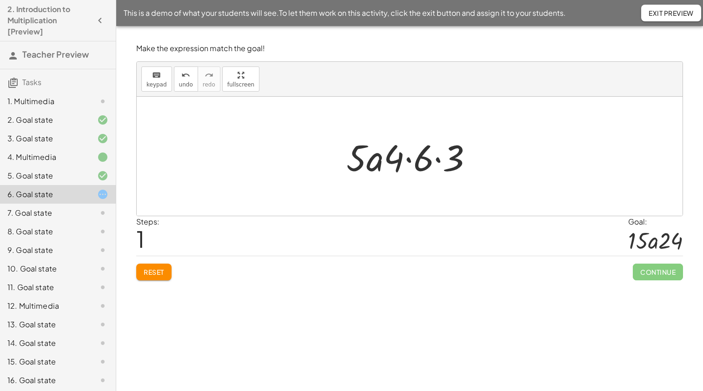
click at [437, 159] on div at bounding box center [413, 156] width 143 height 48
click at [415, 158] on div at bounding box center [412, 156] width 127 height 48
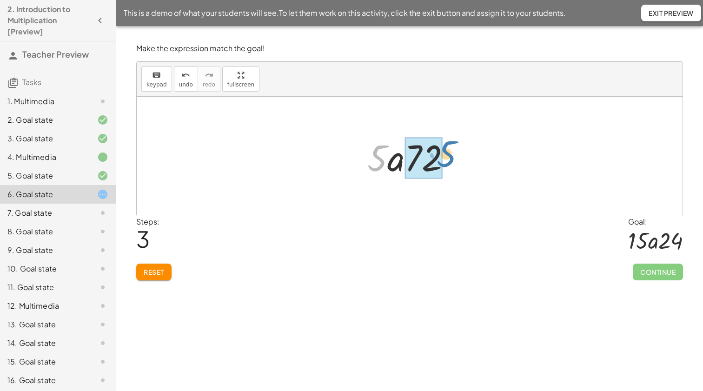
drag, startPoint x: 377, startPoint y: 157, endPoint x: 446, endPoint y: 155, distance: 69.3
click at [446, 154] on div at bounding box center [412, 156] width 100 height 48
click at [420, 159] on div at bounding box center [412, 156] width 109 height 48
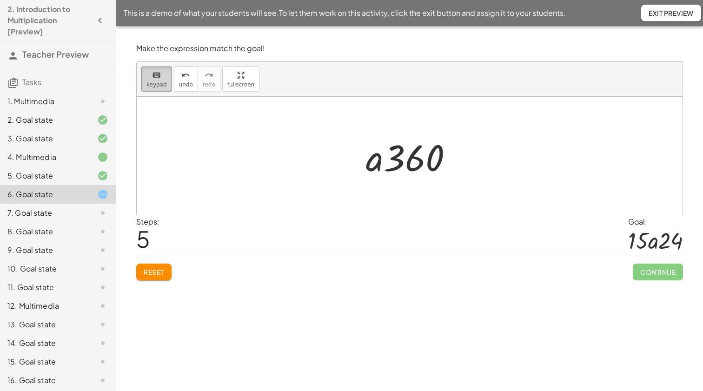
click at [150, 79] on div "keyboard" at bounding box center [156, 74] width 20 height 11
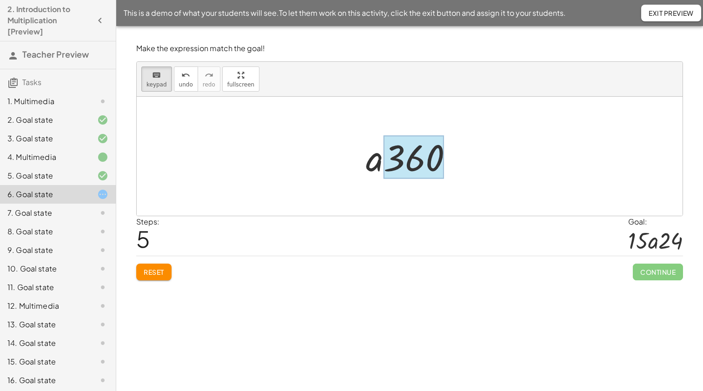
click at [420, 160] on div at bounding box center [413, 157] width 60 height 43
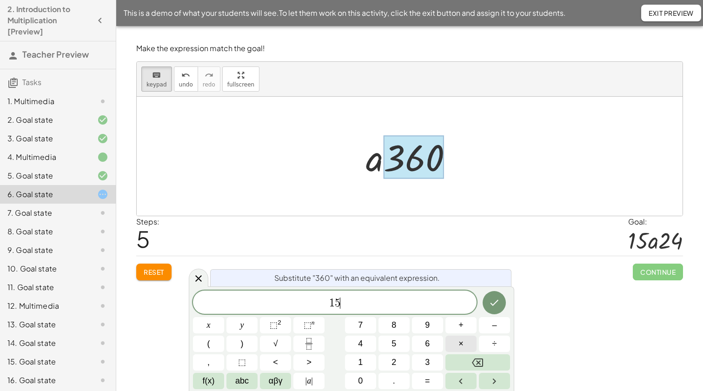
click at [464, 345] on button "×" at bounding box center [460, 344] width 31 height 16
click at [494, 302] on icon "Done" at bounding box center [493, 302] width 11 height 11
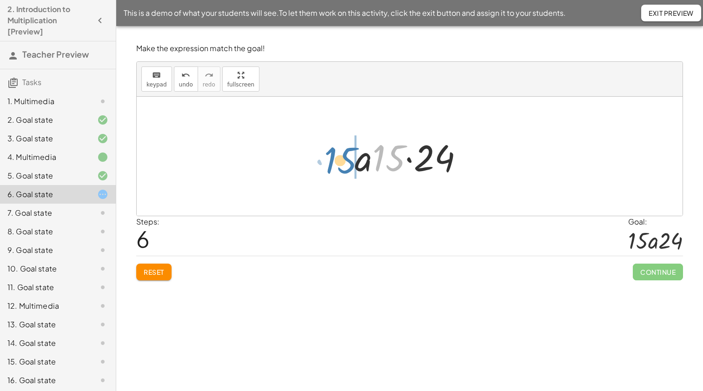
drag, startPoint x: 392, startPoint y: 168, endPoint x: 346, endPoint y: 174, distance: 46.9
click at [346, 174] on div "· 3 · 5 · a · 4 · 6 · 5 · a · 4 · 6 · 3 · 5 · a · 4 · 18 · 5 · a · 72 · a · 72 …" at bounding box center [409, 156] width 137 height 53
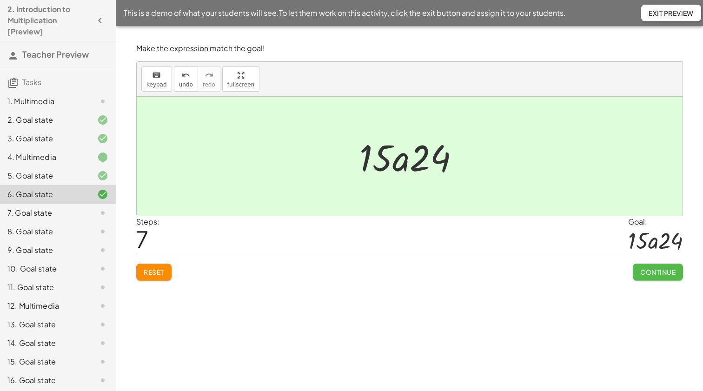
click at [659, 273] on span "Continue" at bounding box center [657, 272] width 35 height 8
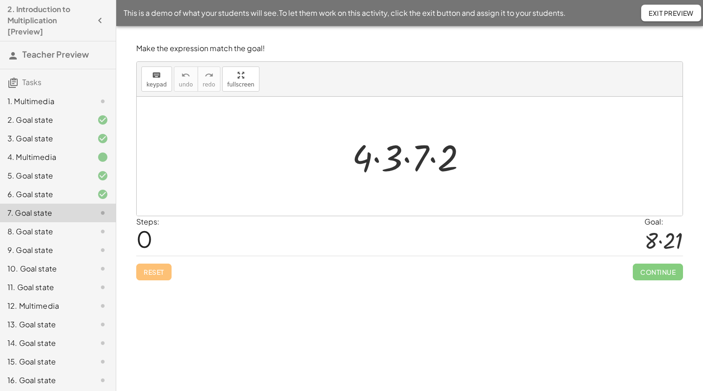
click at [368, 321] on div "Drag a number to commute! Blue lines show you where you can drop the selected t…" at bounding box center [409, 208] width 586 height 365
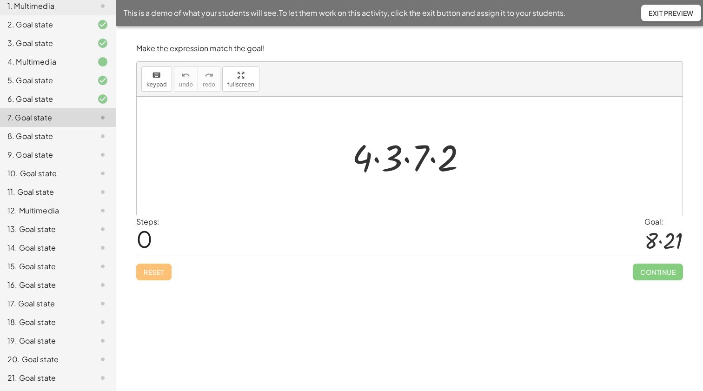
scroll to position [95, 0]
click at [33, 375] on div "21. Goal state" at bounding box center [44, 377] width 75 height 11
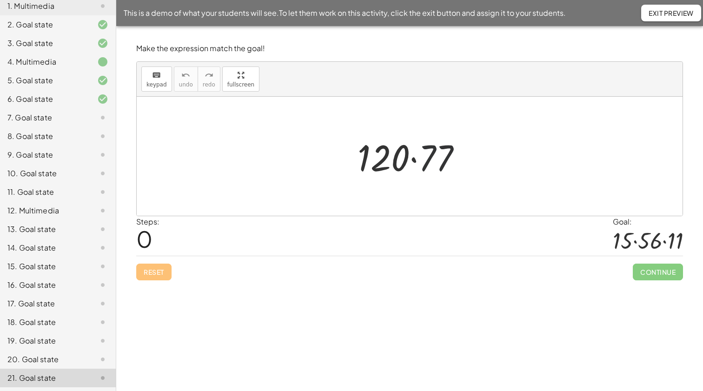
click at [437, 158] on div at bounding box center [413, 156] width 120 height 48
click at [149, 77] on div "keyboard" at bounding box center [156, 74] width 20 height 11
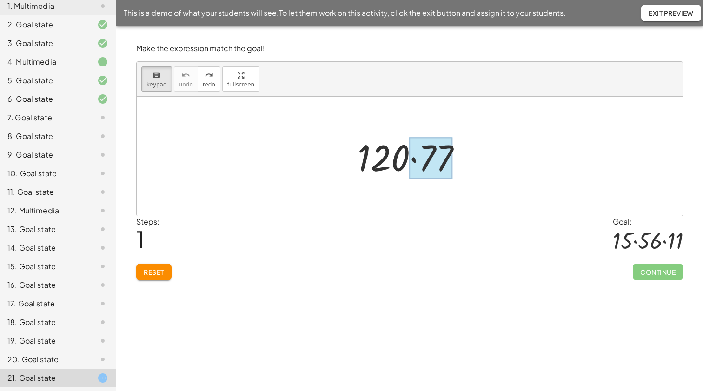
click at [439, 164] on div at bounding box center [430, 158] width 43 height 41
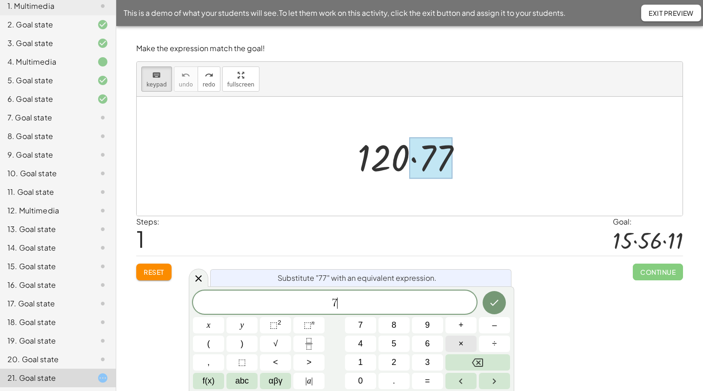
click at [463, 347] on span "×" at bounding box center [460, 343] width 5 height 13
click at [494, 303] on icon "Done" at bounding box center [494, 303] width 8 height 6
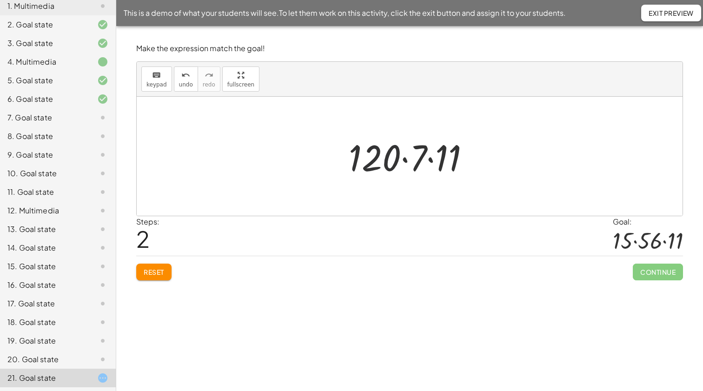
click at [372, 167] on div at bounding box center [413, 156] width 138 height 48
drag, startPoint x: 154, startPoint y: 85, endPoint x: 288, endPoint y: 124, distance: 139.0
click at [156, 84] on span "keypad" at bounding box center [156, 84] width 20 height 7
click at [373, 163] on div at bounding box center [375, 157] width 52 height 43
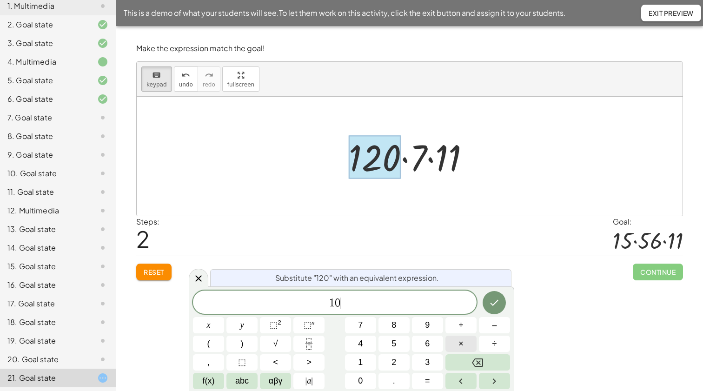
click at [464, 345] on button "×" at bounding box center [460, 344] width 31 height 16
click at [492, 303] on icon "Done" at bounding box center [493, 302] width 11 height 11
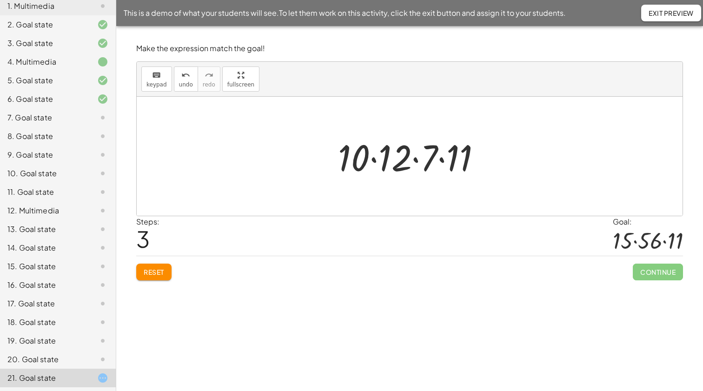
click at [393, 165] on div at bounding box center [412, 156] width 159 height 48
click at [189, 83] on span "undo" at bounding box center [186, 84] width 14 height 7
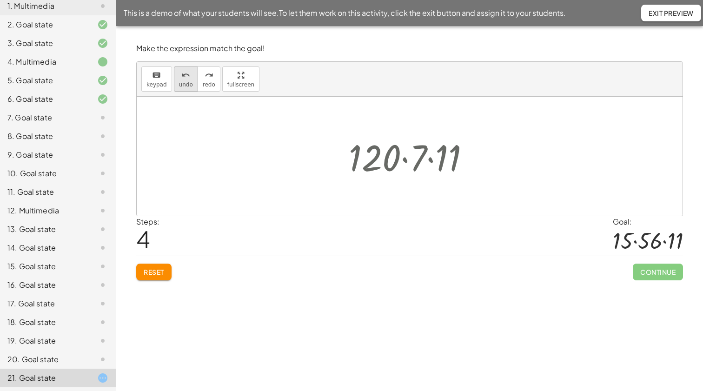
click at [179, 74] on div "undo" at bounding box center [186, 74] width 14 height 11
click at [147, 83] on span "keypad" at bounding box center [156, 84] width 20 height 7
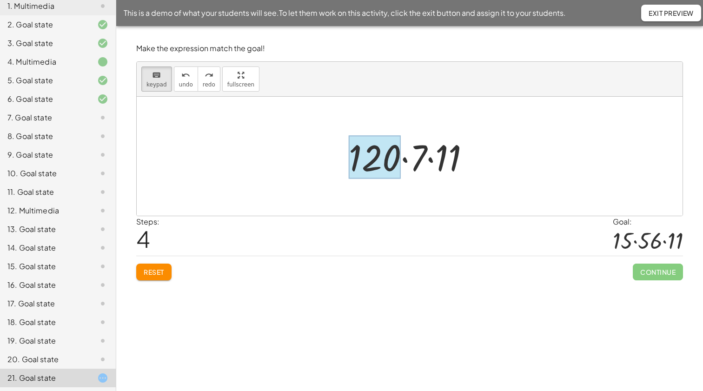
click at [383, 170] on div at bounding box center [375, 157] width 52 height 43
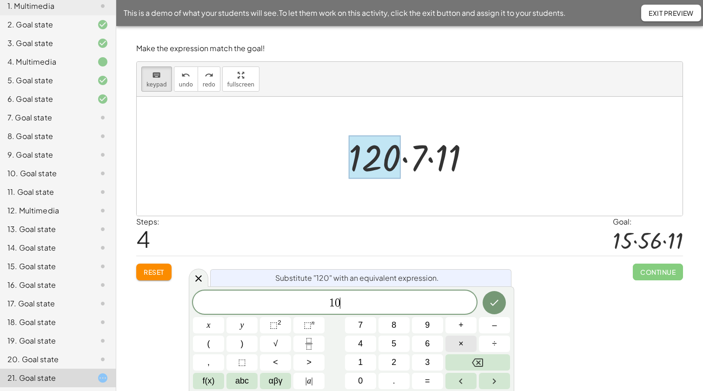
click at [462, 345] on span "×" at bounding box center [460, 343] width 5 height 13
click at [493, 303] on icon "Done" at bounding box center [493, 302] width 11 height 11
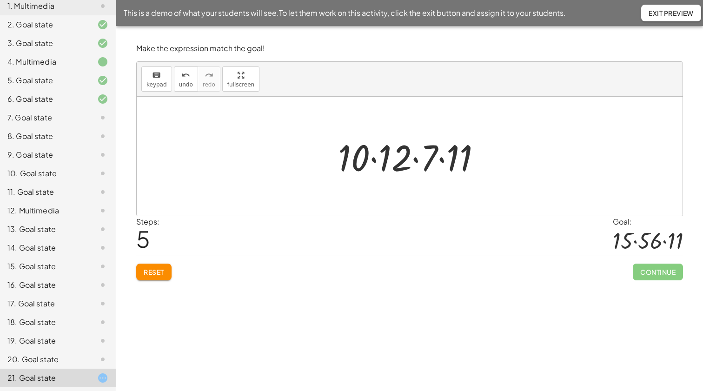
click at [396, 165] on div at bounding box center [412, 156] width 159 height 48
click at [182, 79] on icon "undo" at bounding box center [185, 75] width 9 height 11
click at [159, 73] on icon "keyboard" at bounding box center [156, 75] width 9 height 11
click at [395, 167] on div at bounding box center [390, 158] width 42 height 41
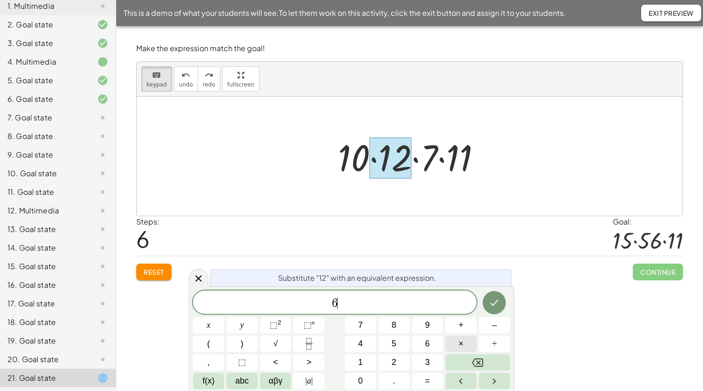
click at [463, 346] on span "×" at bounding box center [460, 343] width 5 height 13
click at [492, 302] on icon "Done" at bounding box center [493, 302] width 11 height 11
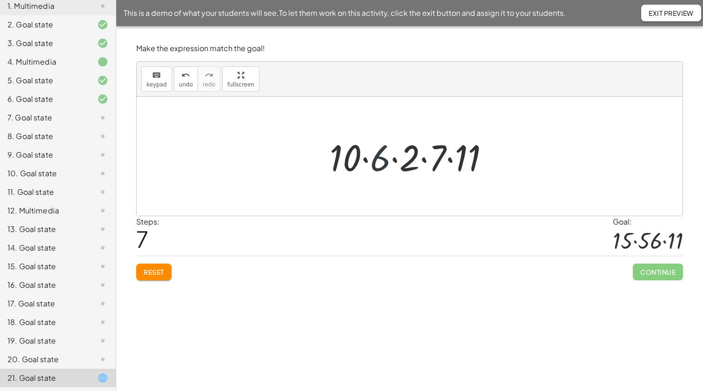
click at [375, 167] on div at bounding box center [413, 156] width 176 height 48
click at [183, 80] on icon "undo" at bounding box center [185, 75] width 9 height 11
click at [146, 79] on div "keyboard" at bounding box center [156, 74] width 20 height 11
click at [351, 164] on div at bounding box center [345, 157] width 32 height 43
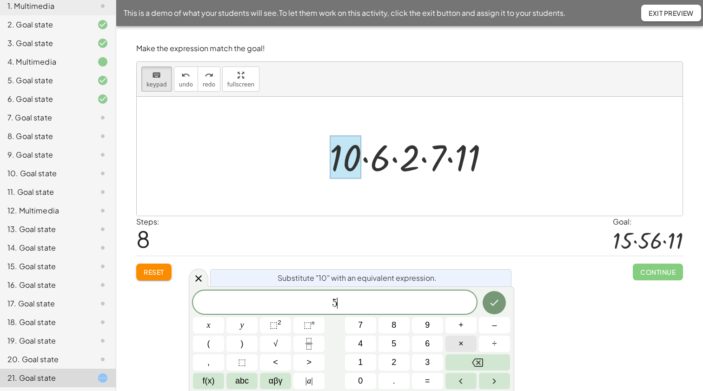
click at [464, 346] on button "×" at bounding box center [460, 344] width 31 height 16
click at [493, 303] on icon "Done" at bounding box center [493, 302] width 11 height 11
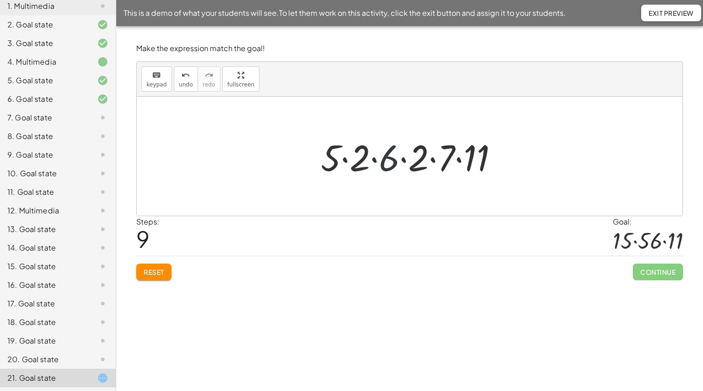
click at [385, 166] on div at bounding box center [413, 156] width 194 height 48
click at [184, 79] on icon "undo" at bounding box center [185, 75] width 9 height 11
click at [155, 78] on icon "keyboard" at bounding box center [156, 75] width 9 height 11
click at [383, 165] on div at bounding box center [384, 158] width 29 height 41
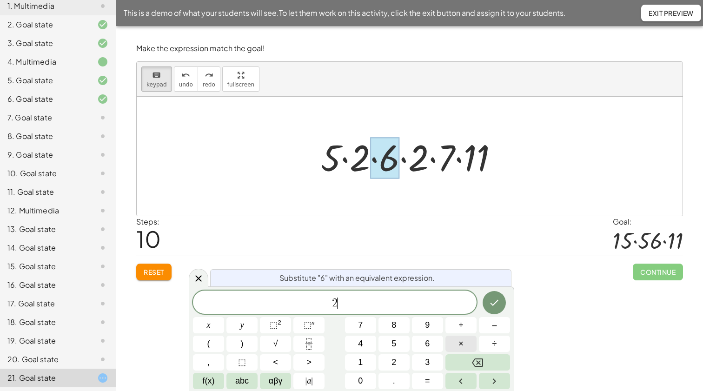
click at [465, 347] on button "×" at bounding box center [460, 344] width 31 height 16
click at [495, 304] on icon "Done" at bounding box center [493, 302] width 11 height 11
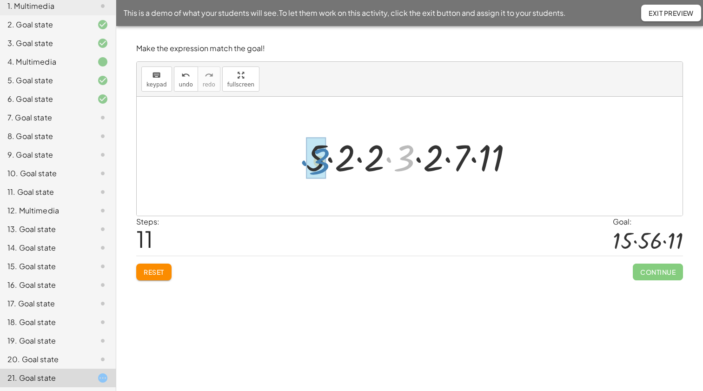
drag, startPoint x: 407, startPoint y: 166, endPoint x: 322, endPoint y: 170, distance: 84.6
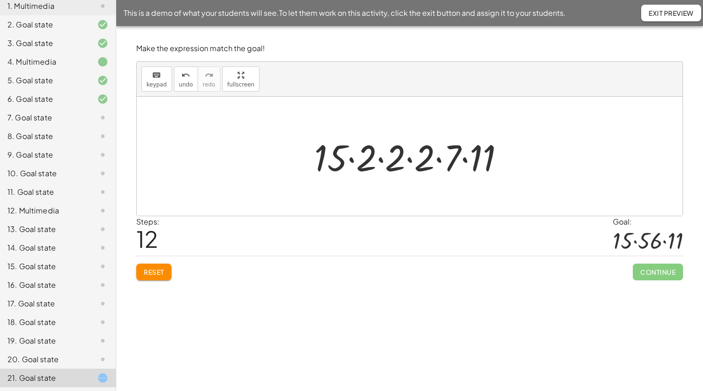
click at [379, 161] on div at bounding box center [412, 156] width 206 height 48
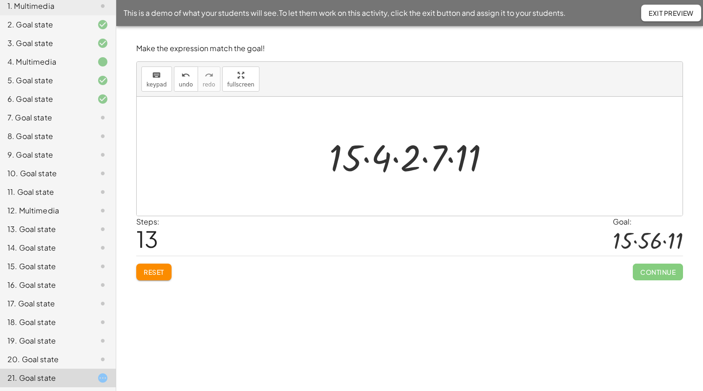
click at [396, 159] on div at bounding box center [413, 156] width 178 height 48
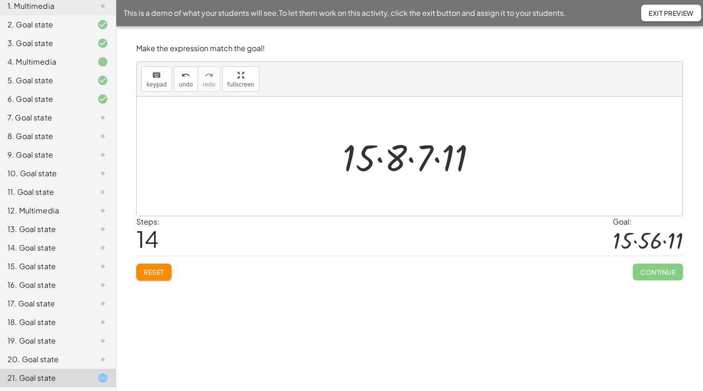
click at [412, 159] on div at bounding box center [413, 156] width 150 height 48
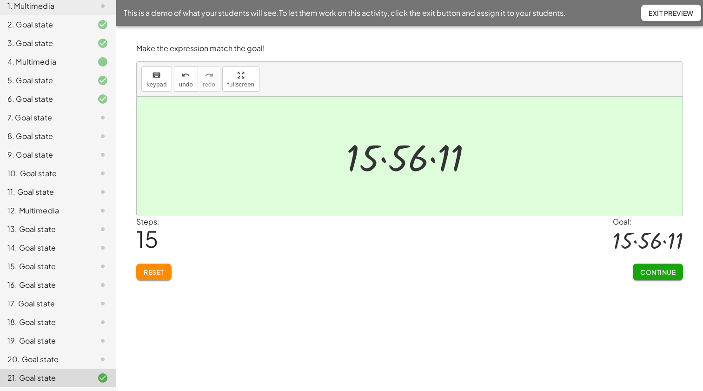
click at [153, 270] on span "Reset" at bounding box center [154, 272] width 20 height 8
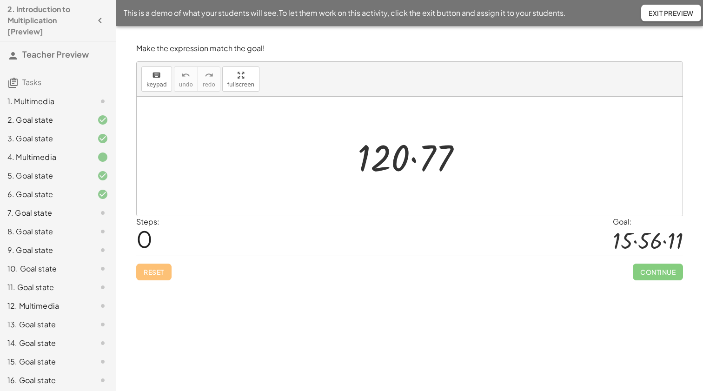
click at [101, 204] on div "5. Goal state" at bounding box center [58, 213] width 116 height 19
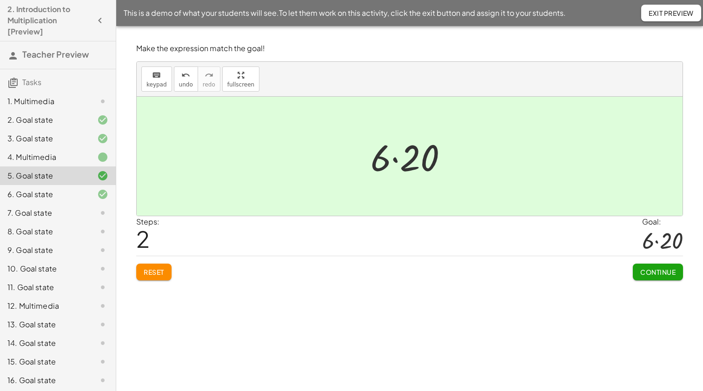
click at [243, 276] on div "Reset Continue" at bounding box center [409, 268] width 546 height 25
click at [34, 83] on span "Tasks" at bounding box center [31, 82] width 19 height 10
click at [47, 56] on span "Teacher Preview" at bounding box center [55, 54] width 66 height 11
click at [99, 19] on icon "button" at bounding box center [99, 20] width 11 height 11
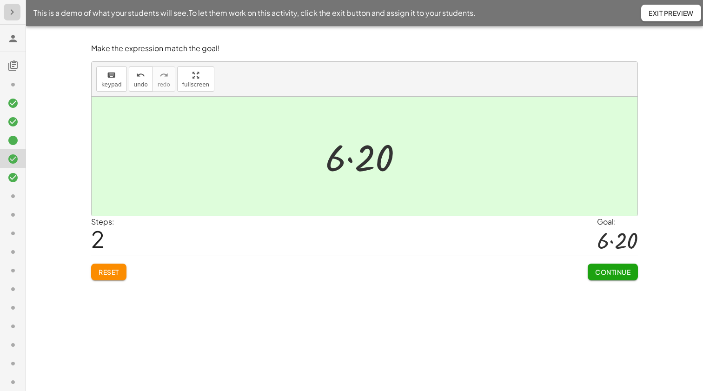
click at [12, 13] on icon "button" at bounding box center [12, 12] width 11 height 11
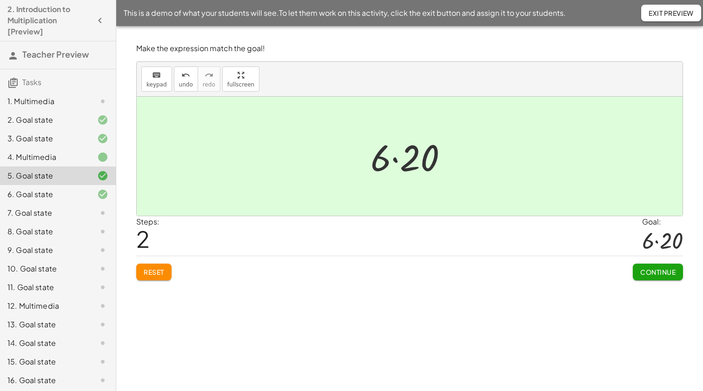
click at [40, 42] on h3 "Teacher Preview" at bounding box center [58, 54] width 116 height 27
click at [99, 20] on icon "button" at bounding box center [99, 20] width 11 height 11
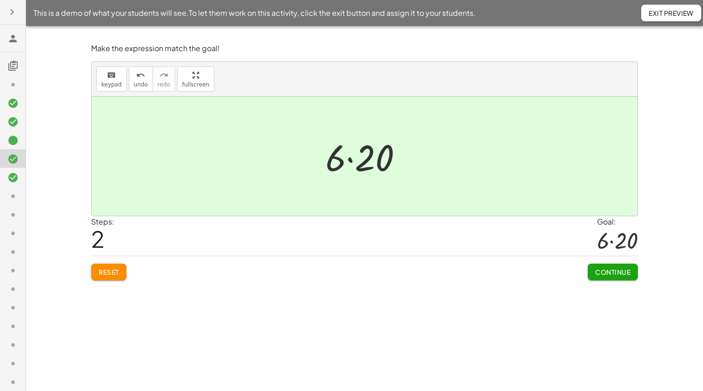
click at [13, 11] on icon "button" at bounding box center [12, 12] width 11 height 11
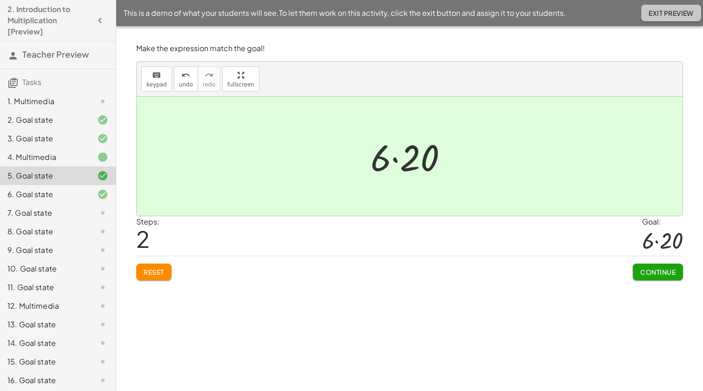
click at [684, 10] on span "Exit Preview" at bounding box center [670, 13] width 45 height 8
